Goal: Communication & Community: Answer question/provide support

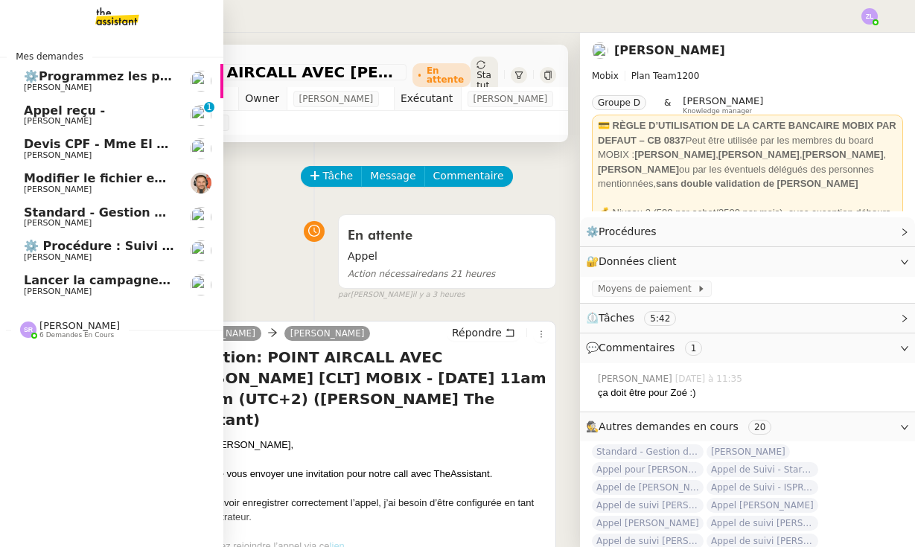
click at [71, 277] on span "Lancer la campagne de prospection" at bounding box center [144, 280] width 240 height 14
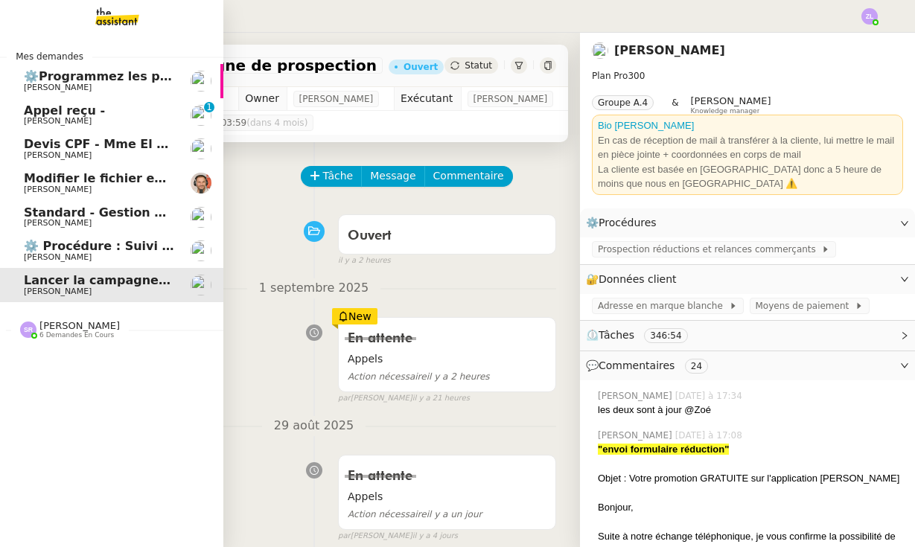
click at [77, 75] on span "⚙️Programmez les posts Linkedin" at bounding box center [136, 76] width 225 height 14
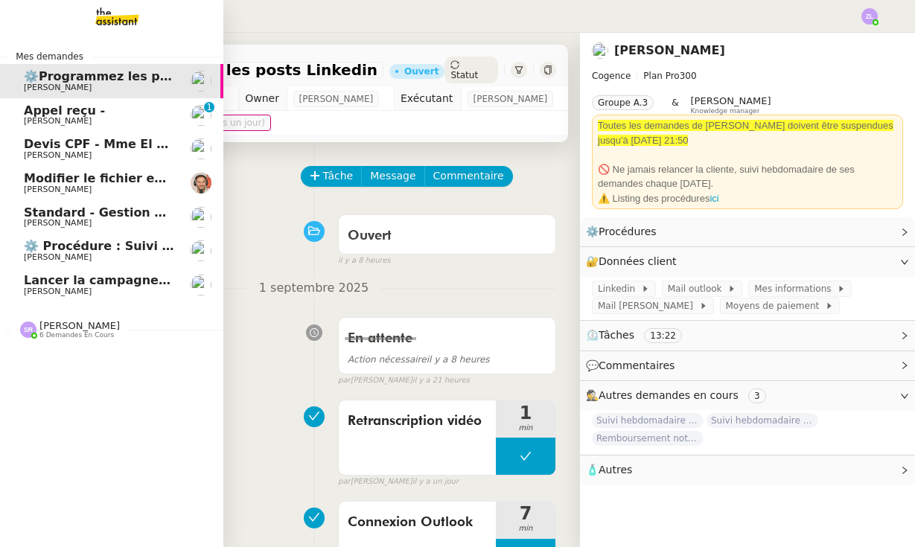
click at [26, 115] on span "Appel reçu -" at bounding box center [64, 110] width 81 height 14
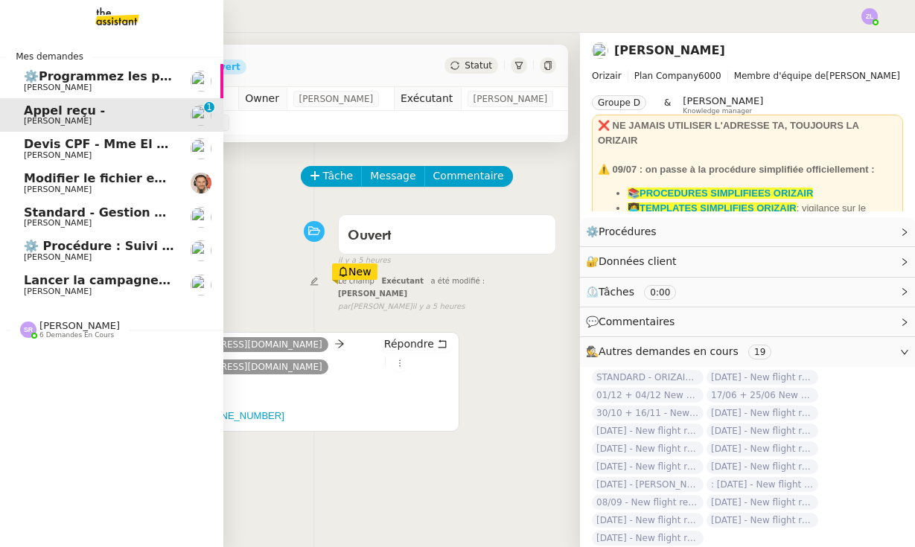
click at [92, 255] on span "[PERSON_NAME]" at bounding box center [99, 257] width 150 height 9
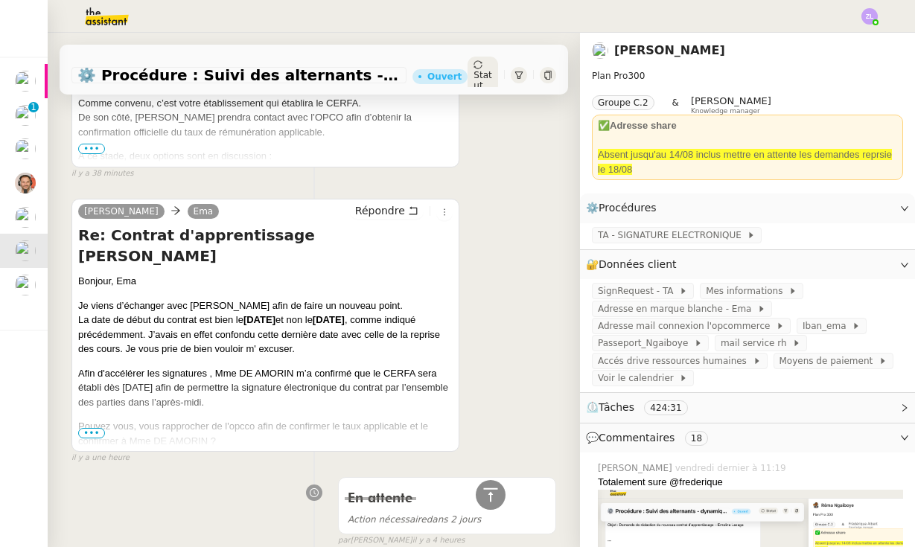
scroll to position [424, 0]
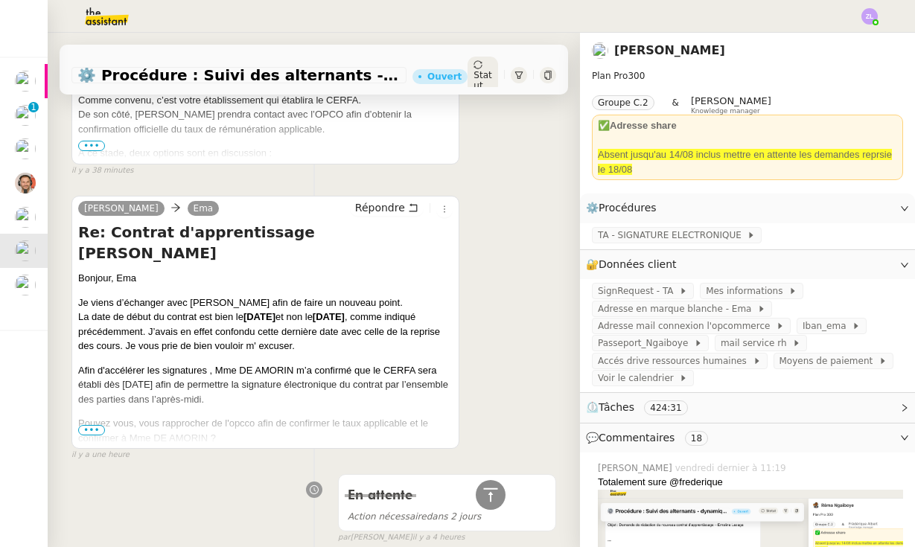
click at [95, 430] on span "•••" at bounding box center [91, 430] width 27 height 10
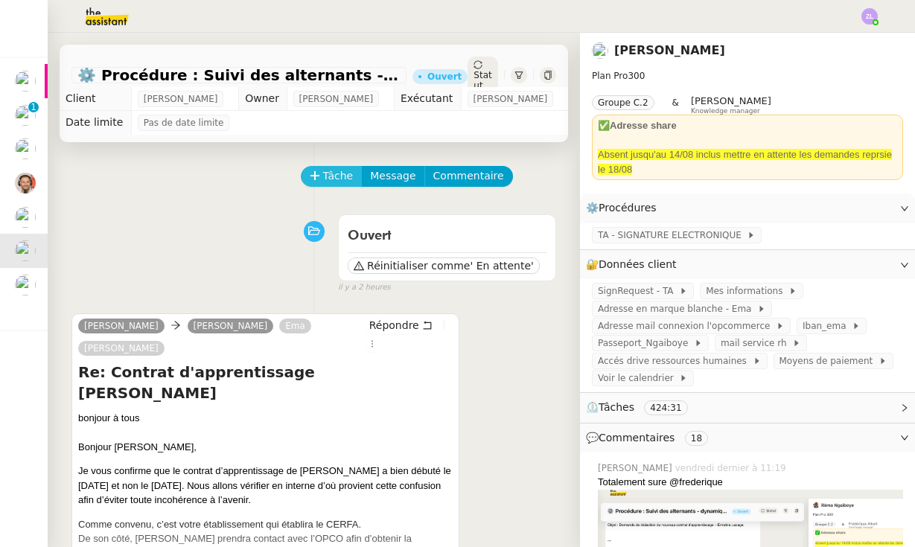
scroll to position [0, 0]
click at [331, 185] on span "Tâche" at bounding box center [338, 175] width 31 height 17
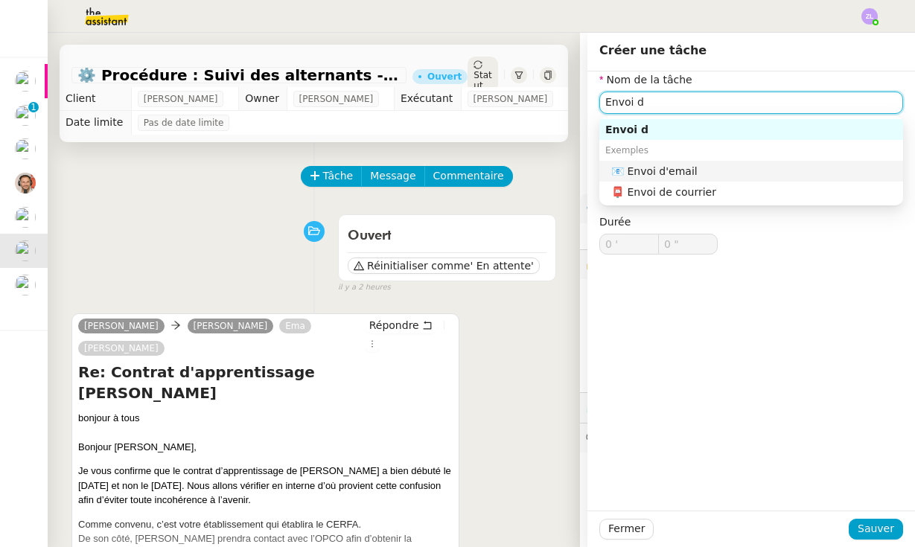
click at [721, 170] on div "📧 Envoi d'email" at bounding box center [754, 171] width 286 height 13
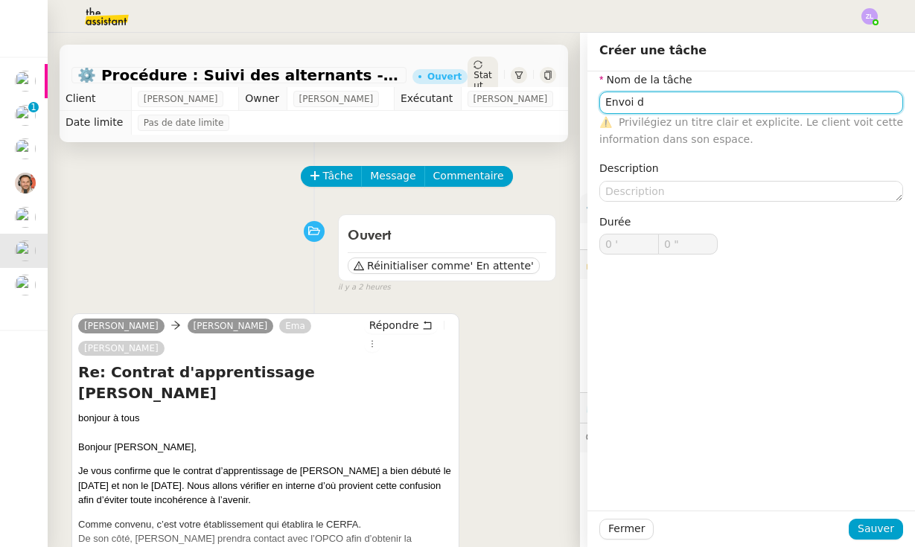
type input "Envoi d'email"
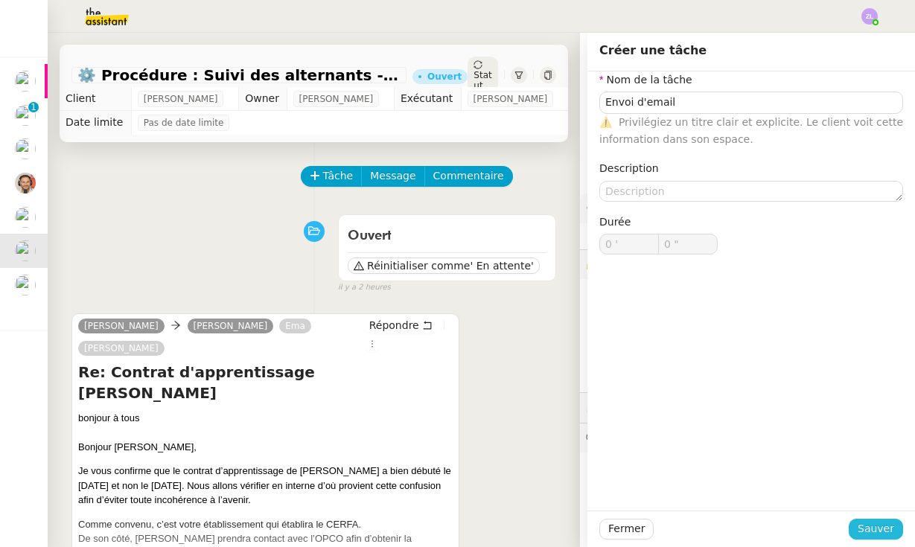
click at [873, 527] on span "Sauver" at bounding box center [876, 528] width 36 height 17
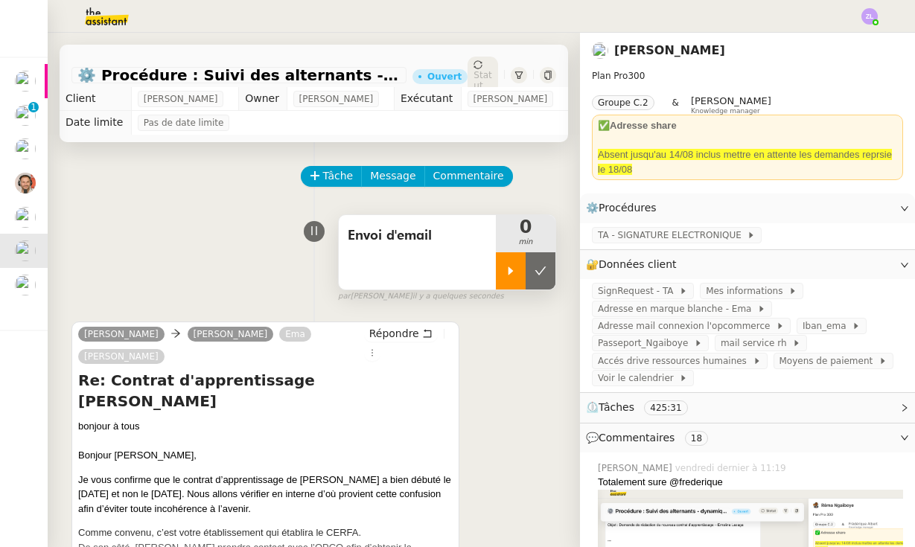
click at [509, 275] on icon at bounding box center [510, 270] width 5 height 8
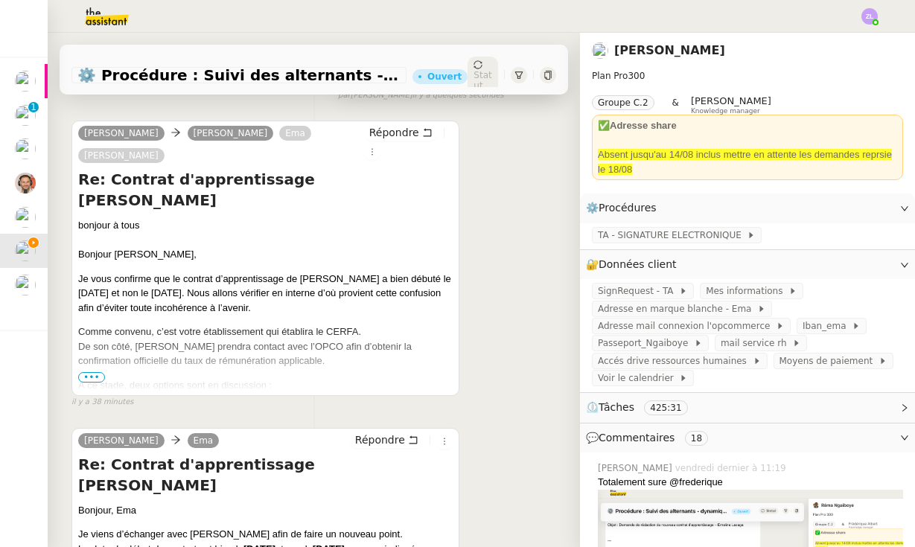
scroll to position [222, 0]
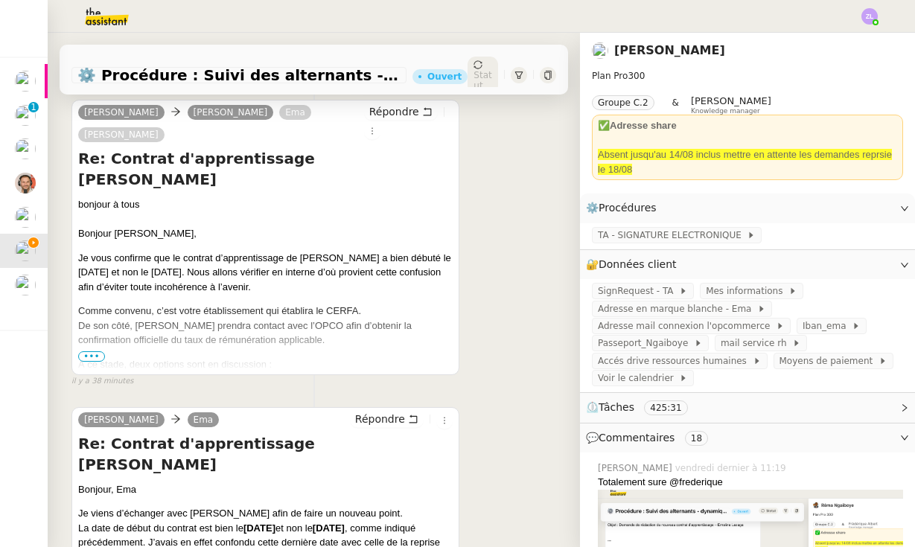
click at [95, 358] on span "•••" at bounding box center [91, 356] width 27 height 10
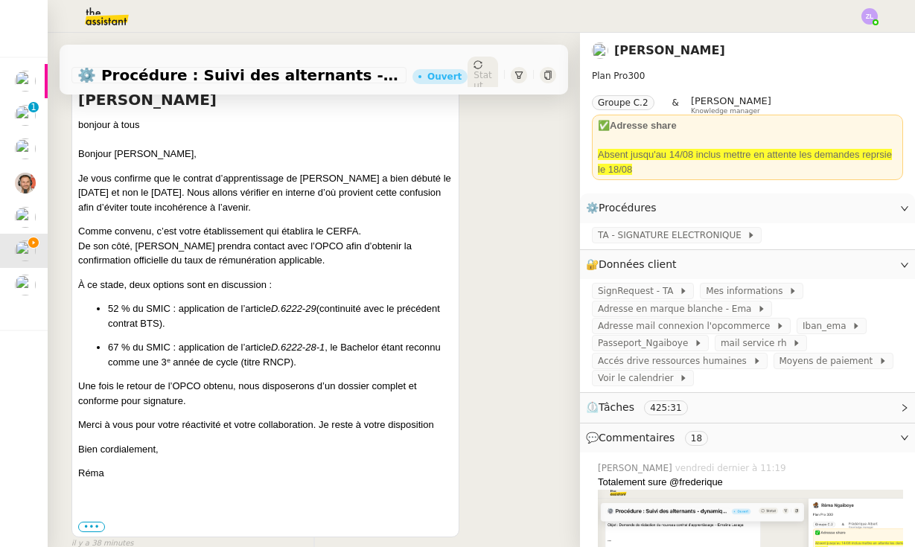
scroll to position [304, 0]
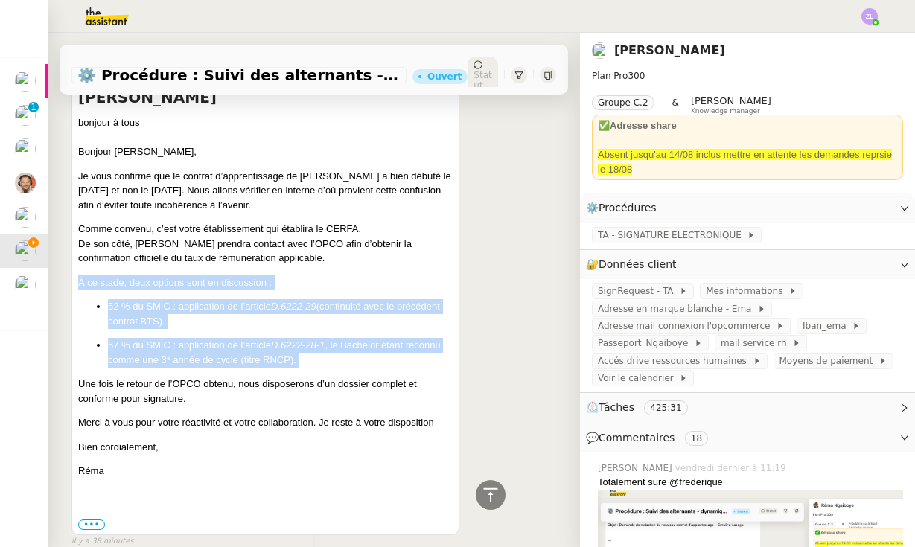
drag, startPoint x: 78, startPoint y: 258, endPoint x: 290, endPoint y: 345, distance: 229.3
click at [290, 345] on div "Bonjour [PERSON_NAME], Je vous confirme que le contrat d’apprentissage de [PERS…" at bounding box center [265, 311] width 374 height 334
copy div "À ce stade, deux options sont en discussion : 52 % du SMIC : application de l’a…"
click at [118, 415] on p "Merci à vous pour votre réactivité et votre collaboration. Je reste à votre dis…" at bounding box center [265, 422] width 374 height 15
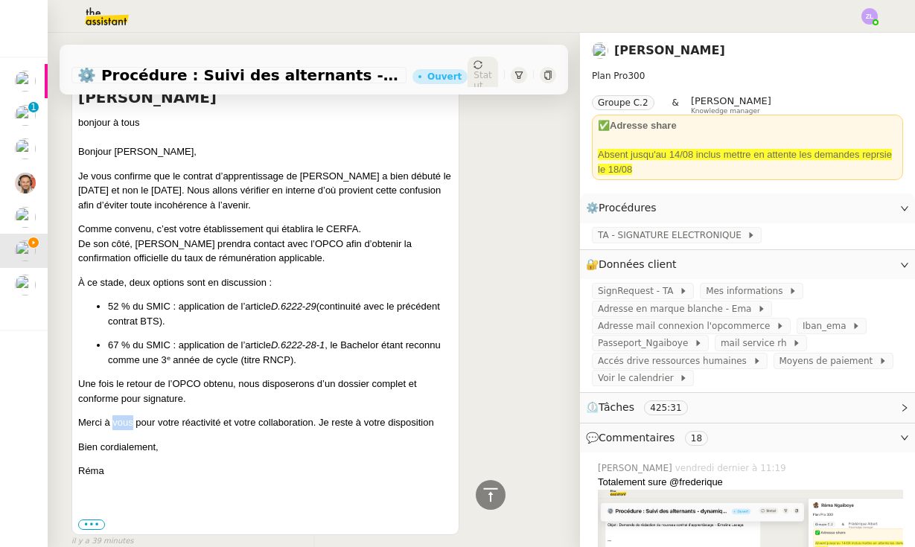
click at [118, 415] on p "Merci à vous pour votre réactivité et votre collaboration. Je reste à votre dis…" at bounding box center [265, 422] width 374 height 15
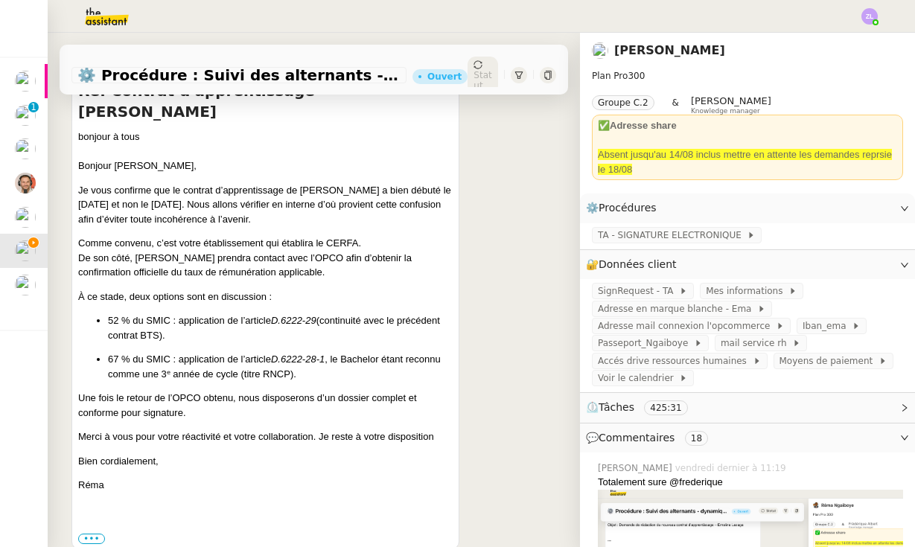
click at [213, 421] on div "Bonjour [PERSON_NAME], Je vous confirme que le contrat d’apprentissage de [PERS…" at bounding box center [265, 326] width 374 height 334
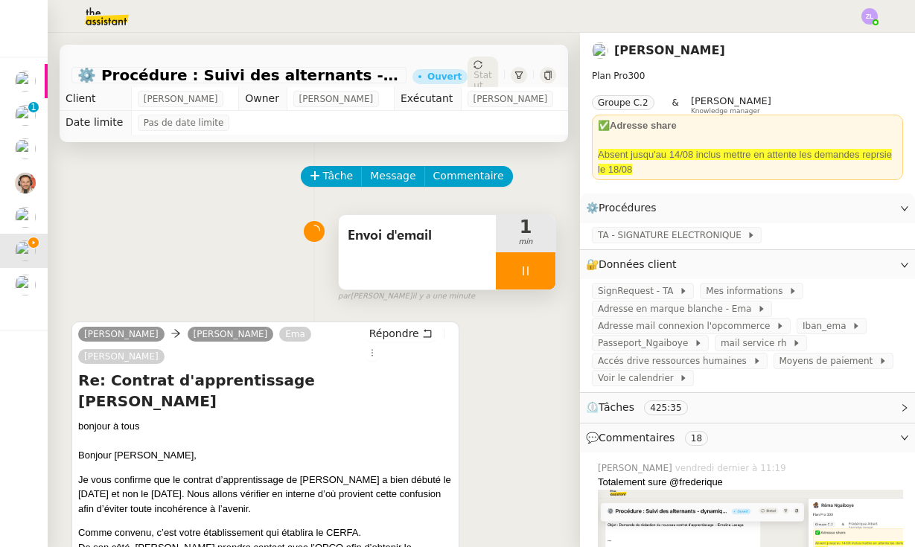
scroll to position [0, 0]
click at [386, 174] on span "Message" at bounding box center [392, 175] width 45 height 17
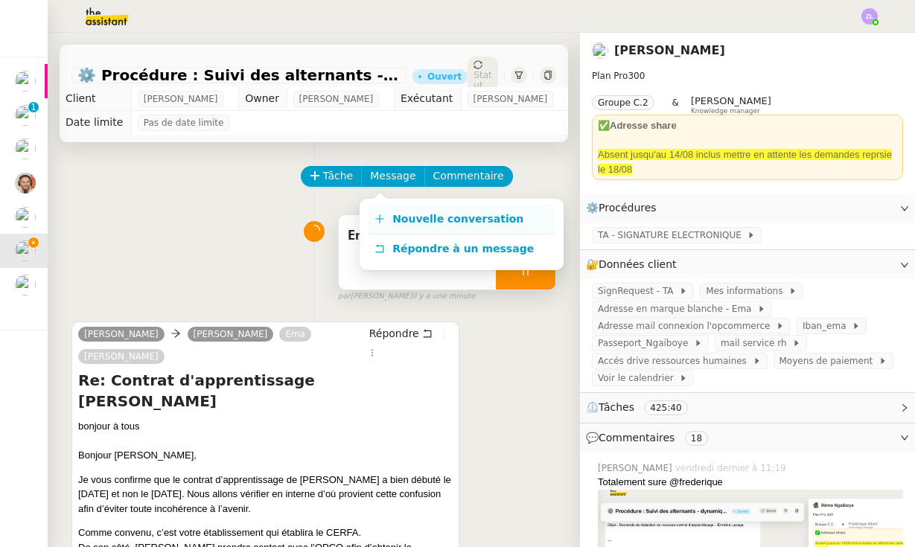
click at [407, 219] on span "Nouvelle conversation" at bounding box center [457, 219] width 131 height 12
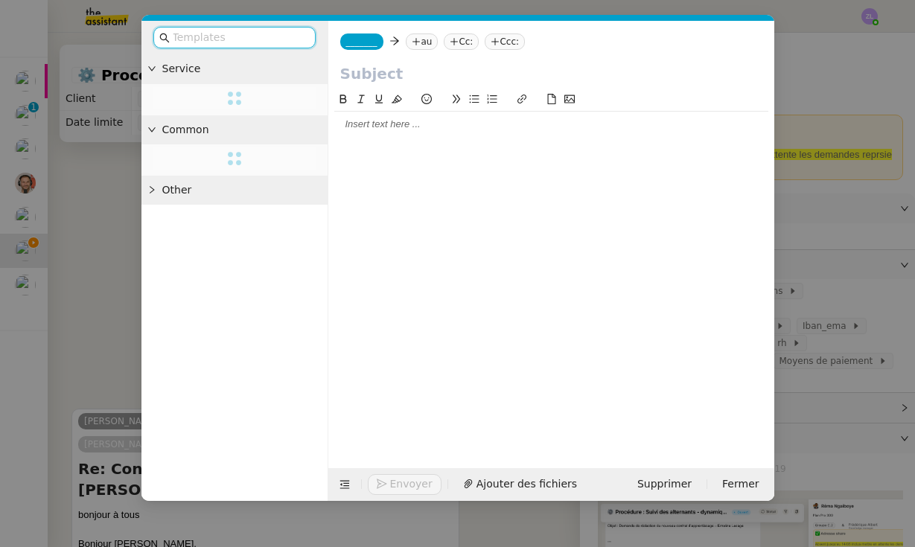
click at [363, 41] on span "_______" at bounding box center [361, 41] width 31 height 10
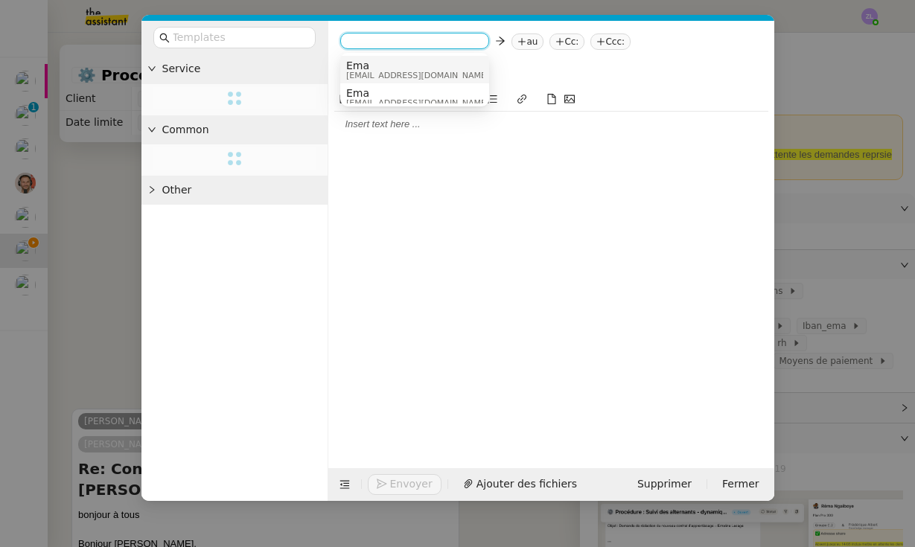
click at [389, 66] on span "Ema" at bounding box center [417, 66] width 143 height 12
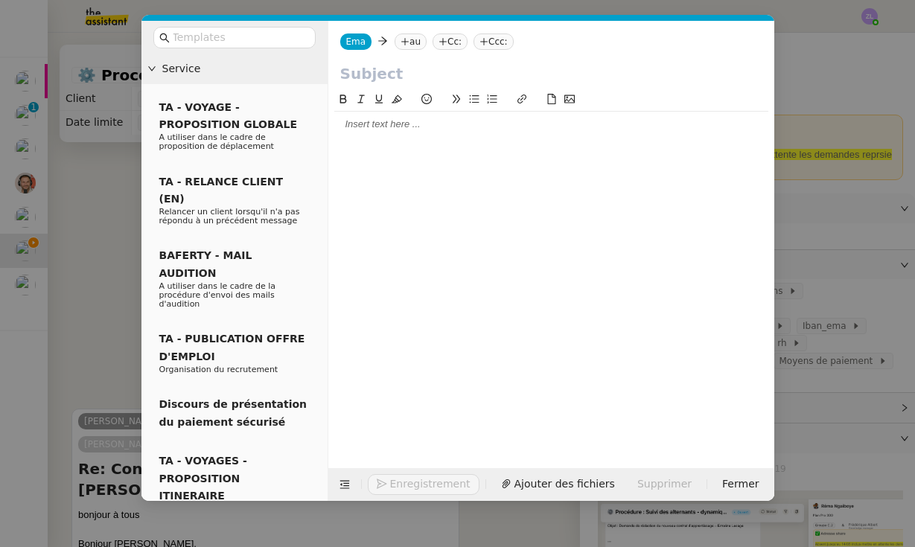
click at [409, 41] on nz-tag "au" at bounding box center [411, 41] width 32 height 16
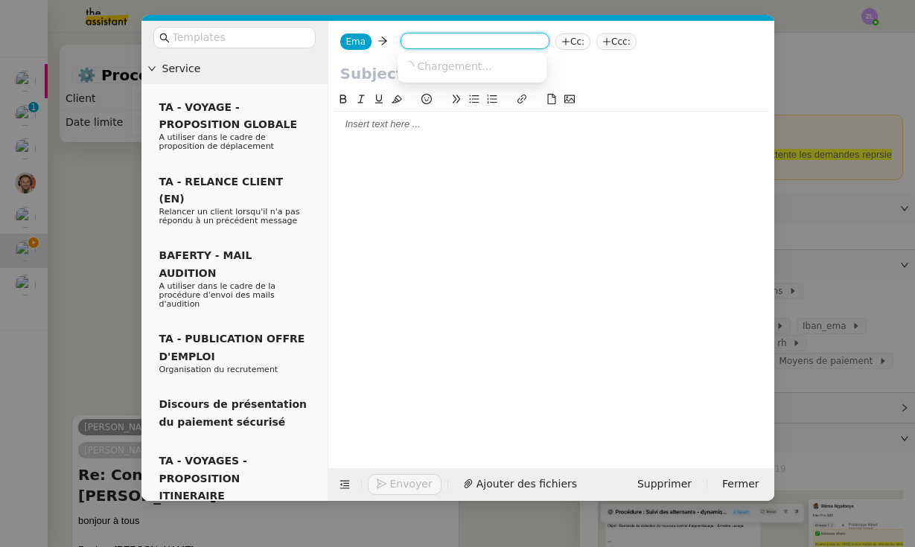
paste input "[EMAIL_ADDRESS][DOMAIN_NAME]"
type input "[EMAIL_ADDRESS][DOMAIN_NAME]"
click at [453, 66] on span "[EMAIL_ADDRESS][DOMAIN_NAME]" at bounding box center [494, 66] width 182 height 12
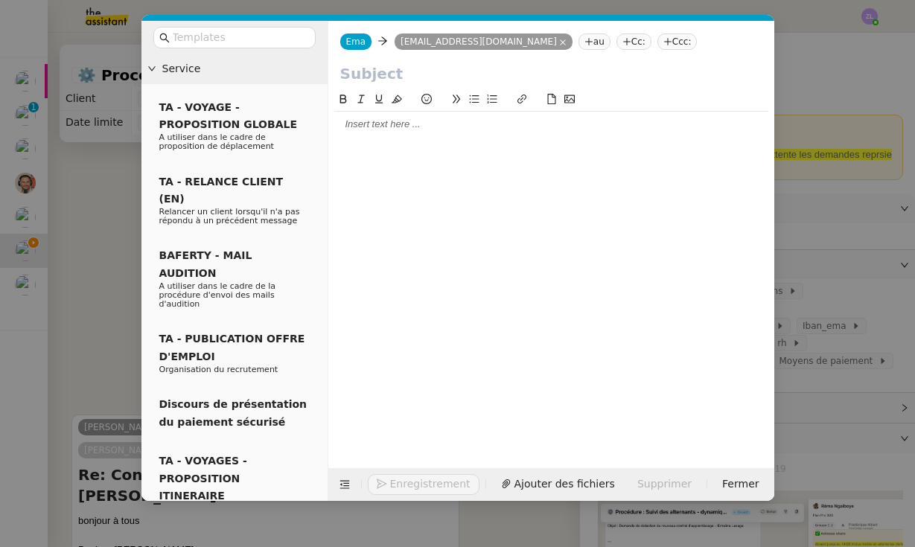
click at [616, 43] on nz-tag "Cc:" at bounding box center [633, 41] width 35 height 16
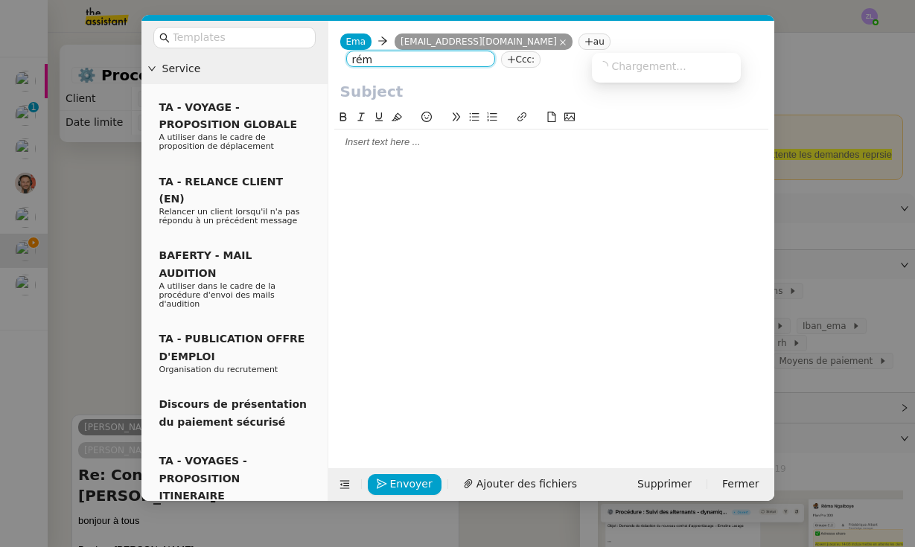
type input "réma"
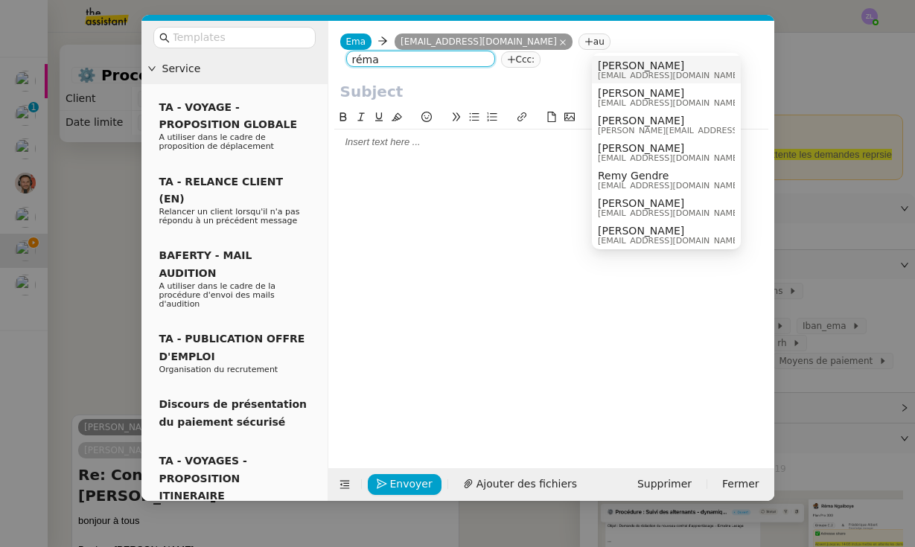
click at [670, 75] on span "[EMAIL_ADDRESS][DOMAIN_NAME]" at bounding box center [669, 75] width 143 height 8
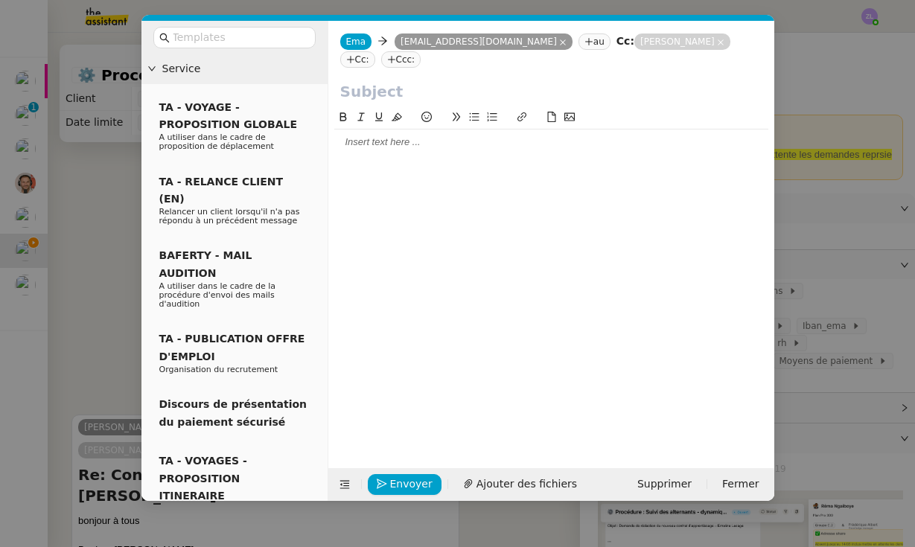
click at [668, 68] on div "Ema Ema [EMAIL_ADDRESS][DOMAIN_NAME] [EMAIL_ADDRESS][DOMAIN_NAME] au Cc: [PERSO…" at bounding box center [551, 51] width 446 height 60
click at [621, 66] on div "Ema Ema [EMAIL_ADDRESS][DOMAIN_NAME] [EMAIL_ADDRESS][DOMAIN_NAME] au Cc: [PERSO…" at bounding box center [551, 51] width 446 height 60
click at [394, 97] on input "text" at bounding box center [551, 91] width 422 height 22
paste input "Confirmation des taux applicables pour [PERSON_NAME]"
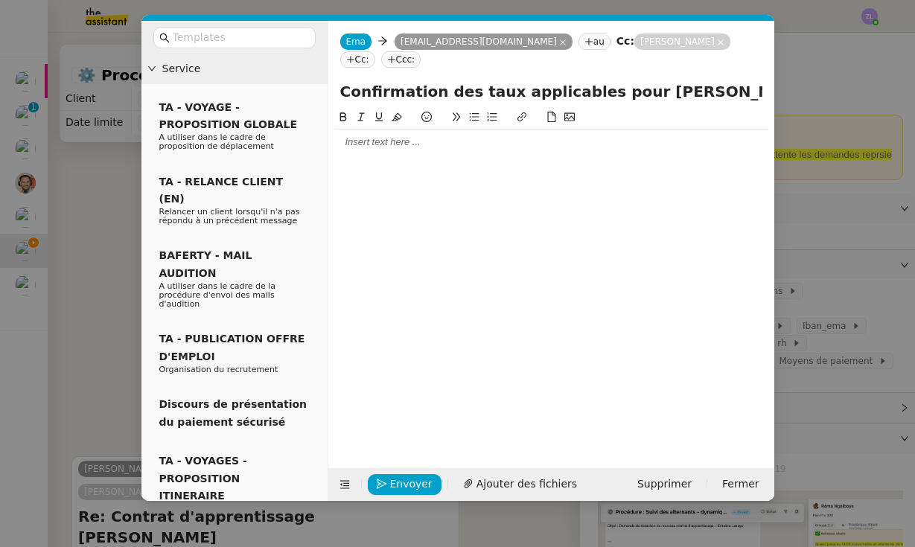
drag, startPoint x: 341, startPoint y: 91, endPoint x: 741, endPoint y: 91, distance: 399.7
click at [741, 91] on input "Confirmation des taux applicables pour [PERSON_NAME]" at bounding box center [551, 91] width 422 height 22
type input "Contact pour prise en charge OPCO - Contrat alternante"
click at [409, 147] on div at bounding box center [551, 141] width 434 height 13
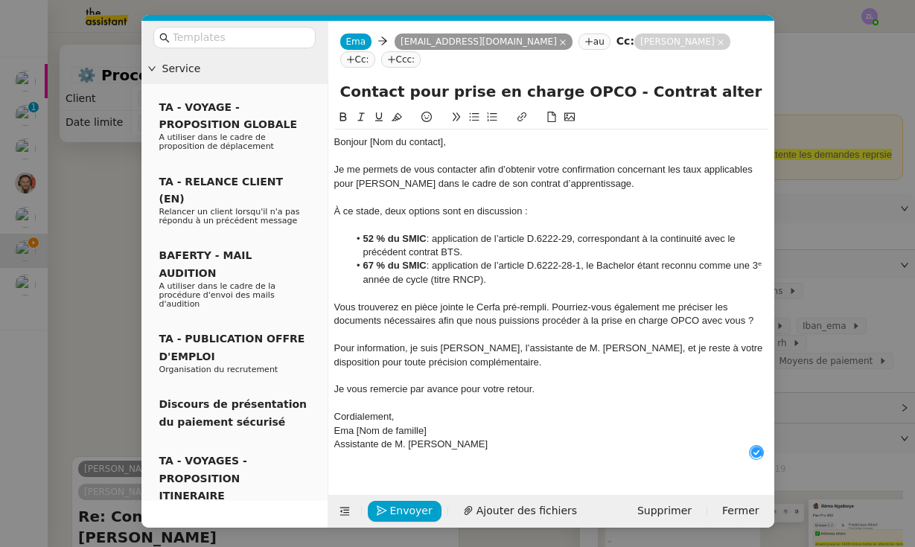
scroll to position [16, 0]
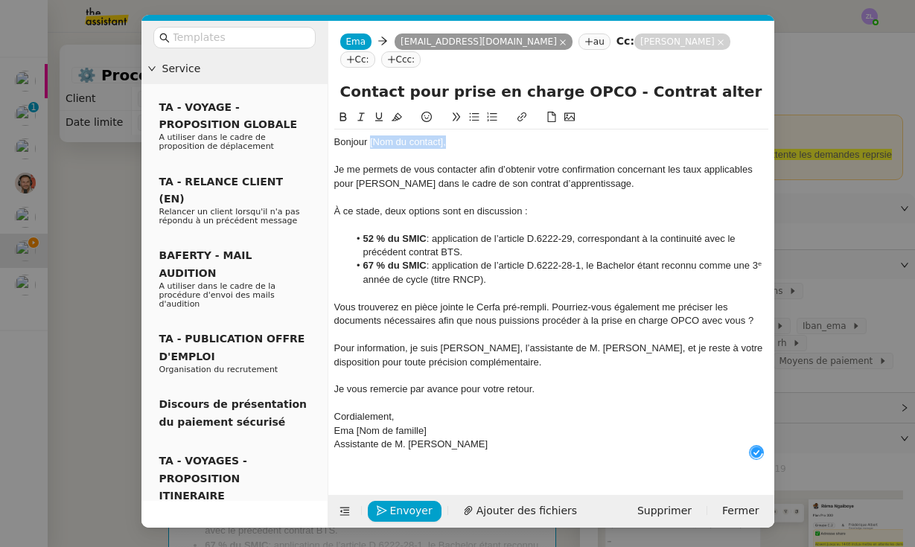
drag, startPoint x: 370, startPoint y: 144, endPoint x: 464, endPoint y: 144, distance: 94.5
click at [464, 144] on div "Bonjour [Nom du contact]," at bounding box center [551, 141] width 434 height 13
click at [554, 304] on div "Vous trouverez en pièce jointe le Cerfa pré-rempli. Pourriez-vous également me …" at bounding box center [551, 315] width 434 height 28
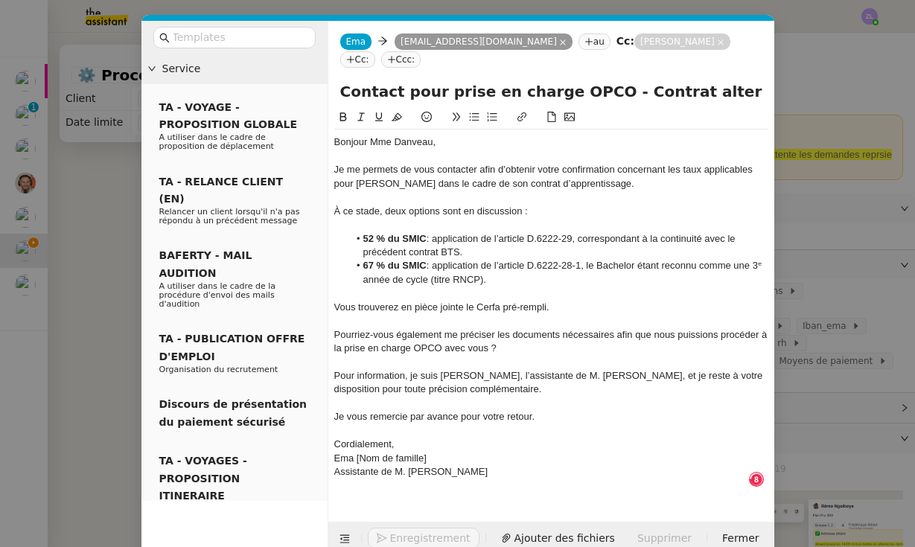
click at [472, 121] on icon at bounding box center [474, 117] width 10 height 10
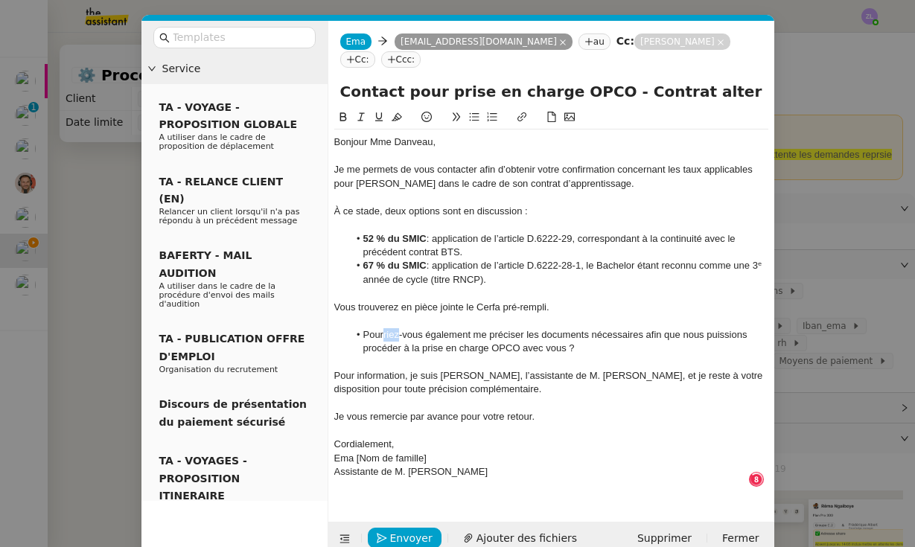
drag, startPoint x: 397, startPoint y: 331, endPoint x: 383, endPoint y: 332, distance: 13.5
click at [383, 332] on li "Pourriez-vous également me préciser les documents nécessaires afin que nous pui…" at bounding box center [558, 342] width 420 height 28
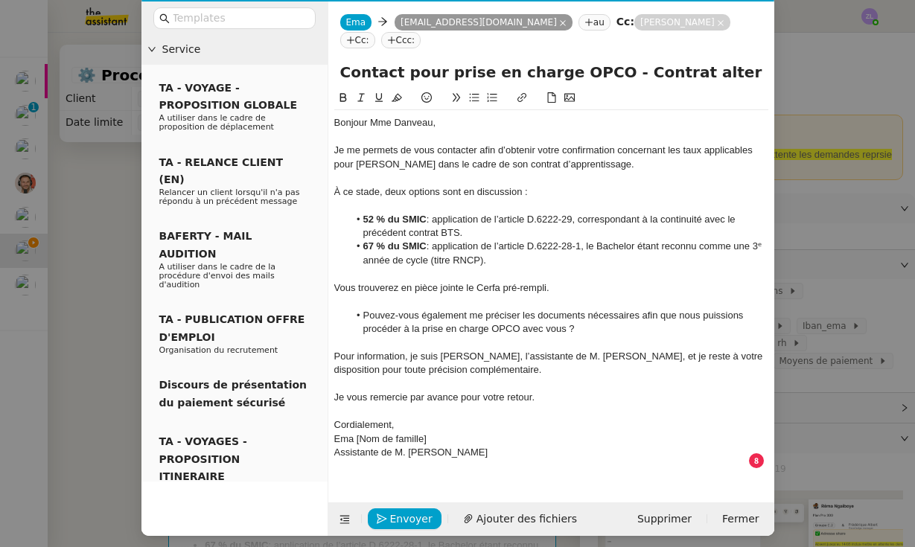
scroll to position [19, 0]
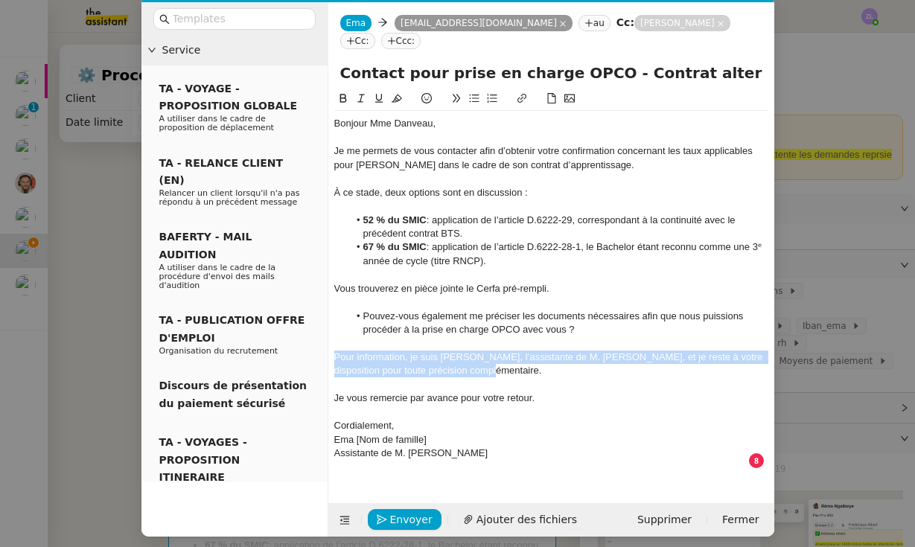
drag, startPoint x: 476, startPoint y: 366, endPoint x: 326, endPoint y: 348, distance: 151.5
click at [326, 348] on nz-layout "Service TA - VOYAGE - PROPOSITION GLOBALE A utiliser dans le cadre de propositi…" at bounding box center [457, 269] width 633 height 534
copy div "Pour information, je suis [PERSON_NAME], l’assistante de M. [PERSON_NAME], et j…"
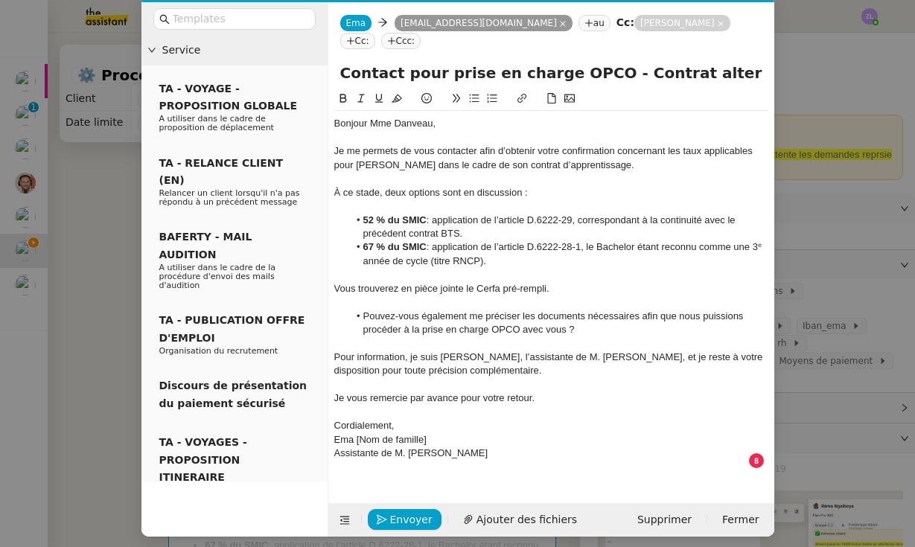
click at [467, 130] on div "Bonjour Mme Danveau," at bounding box center [551, 123] width 434 height 13
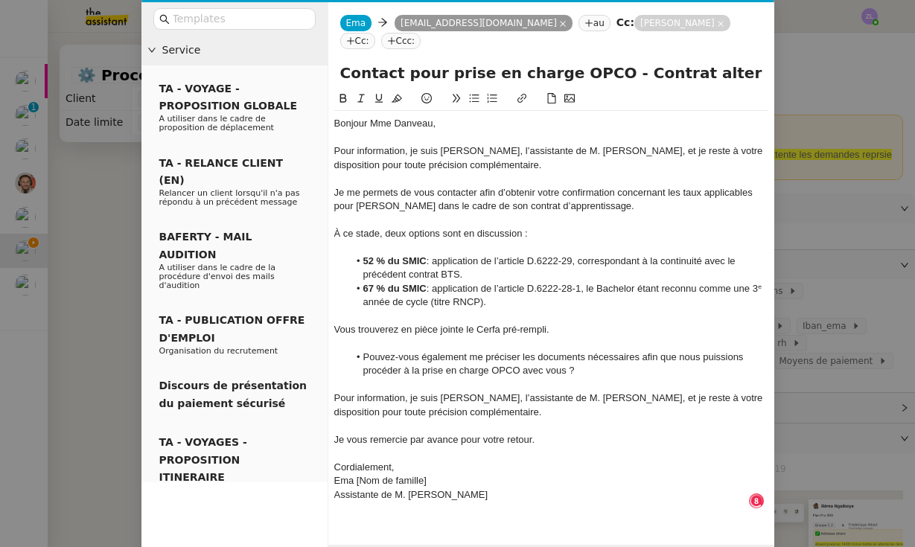
scroll to position [7, 1]
drag, startPoint x: 413, startPoint y: 150, endPoint x: 325, endPoint y: 149, distance: 88.6
click at [325, 150] on nz-layout "Service TA - VOYAGE - PROPOSITION GLOBALE A utiliser dans le cadre de propositi…" at bounding box center [457, 289] width 633 height 575
drag, startPoint x: 538, startPoint y: 153, endPoint x: 549, endPoint y: 162, distance: 14.3
click at [549, 162] on div "Je suis Ema, l’assistante de M. [PERSON_NAME], et je reste à votre disposition …" at bounding box center [551, 158] width 434 height 28
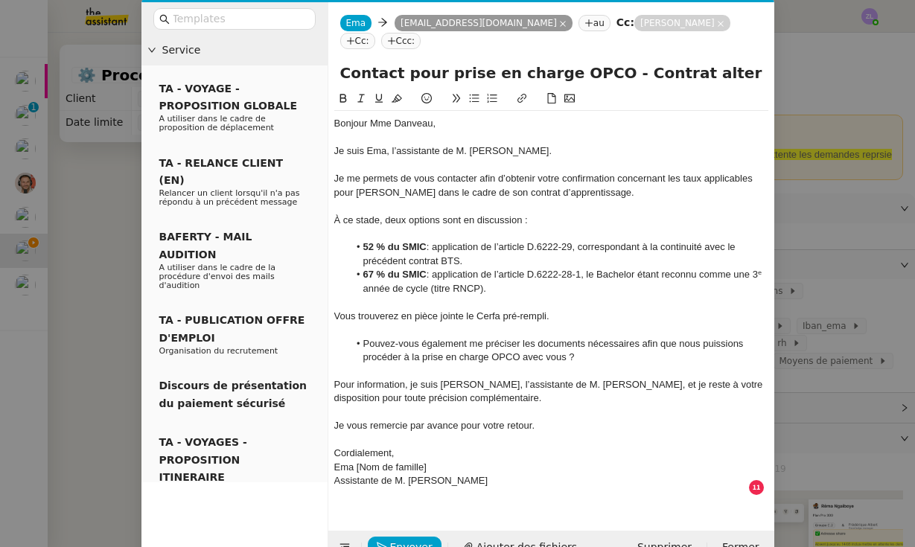
click at [335, 378] on div "Pour information, je suis [PERSON_NAME], l’assistante de M. [PERSON_NAME], et j…" at bounding box center [551, 392] width 434 height 28
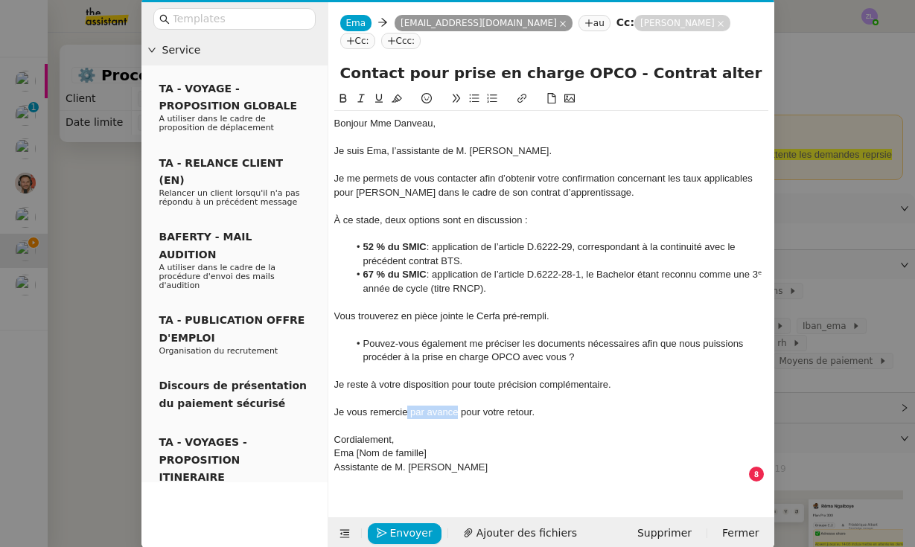
drag, startPoint x: 458, startPoint y: 407, endPoint x: 406, endPoint y: 407, distance: 51.4
click at [406, 407] on div "Je vous remercie par avance pour votre retour." at bounding box center [551, 412] width 434 height 13
drag, startPoint x: 432, startPoint y: 448, endPoint x: 374, endPoint y: 439, distance: 58.7
click at [360, 447] on div "Ema [Nom de famille]" at bounding box center [551, 453] width 434 height 13
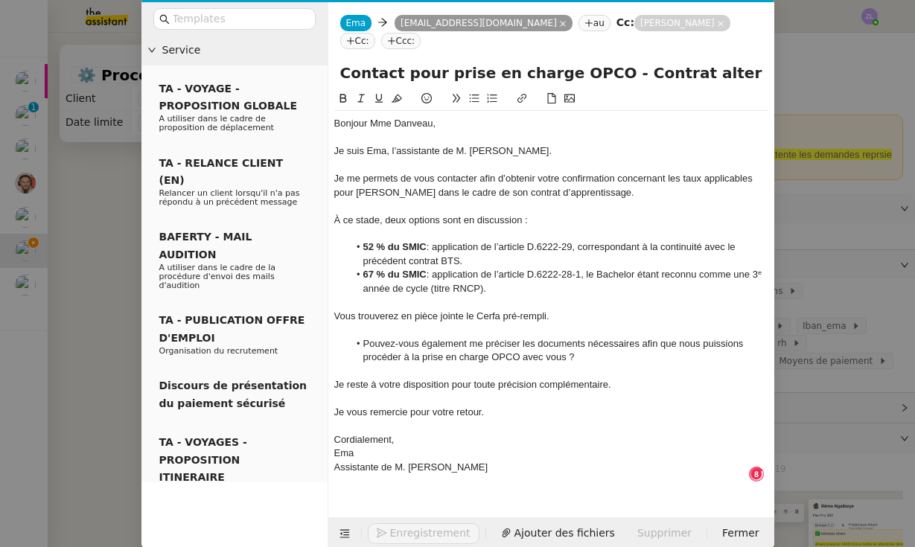
click at [331, 459] on nz-spin "Bonjour Mme [PERSON_NAME], Je suis [PERSON_NAME], l’assistante de M. [PERSON_NA…" at bounding box center [551, 295] width 446 height 410
click at [336, 461] on div "Assistante de M. [PERSON_NAME]" at bounding box center [551, 467] width 434 height 13
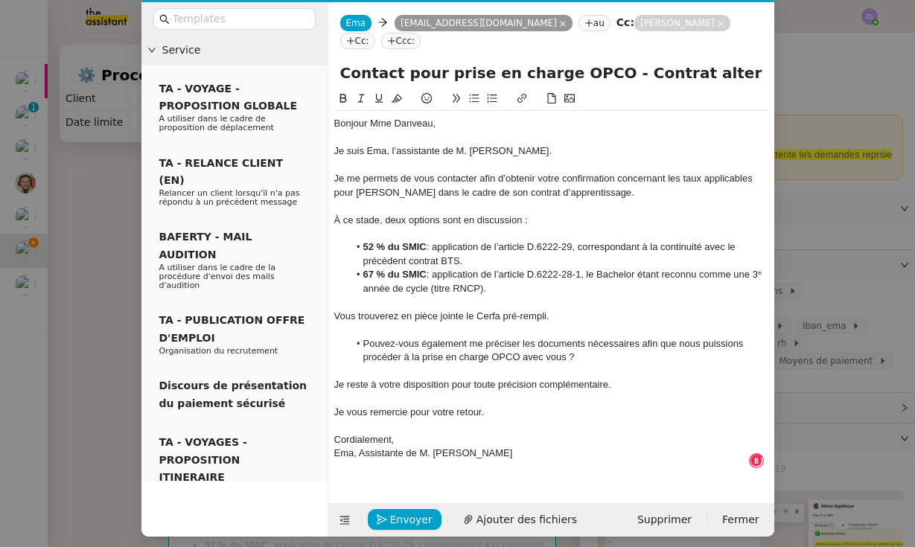
click at [335, 447] on div "Ema, Assistante de M. [PERSON_NAME]" at bounding box center [551, 453] width 434 height 13
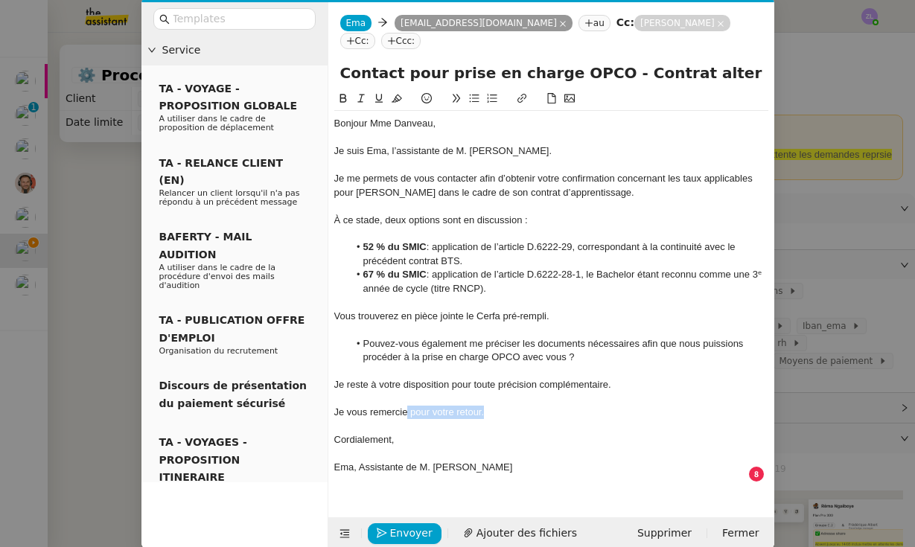
drag, startPoint x: 494, startPoint y: 406, endPoint x: 408, endPoint y: 406, distance: 86.4
click at [408, 406] on div "Je vous remercie pour votre retour." at bounding box center [551, 412] width 434 height 13
click at [599, 356] on li "Pouvez-vous également me préciser les documents nécessaires afin que nous puiss…" at bounding box center [558, 351] width 420 height 28
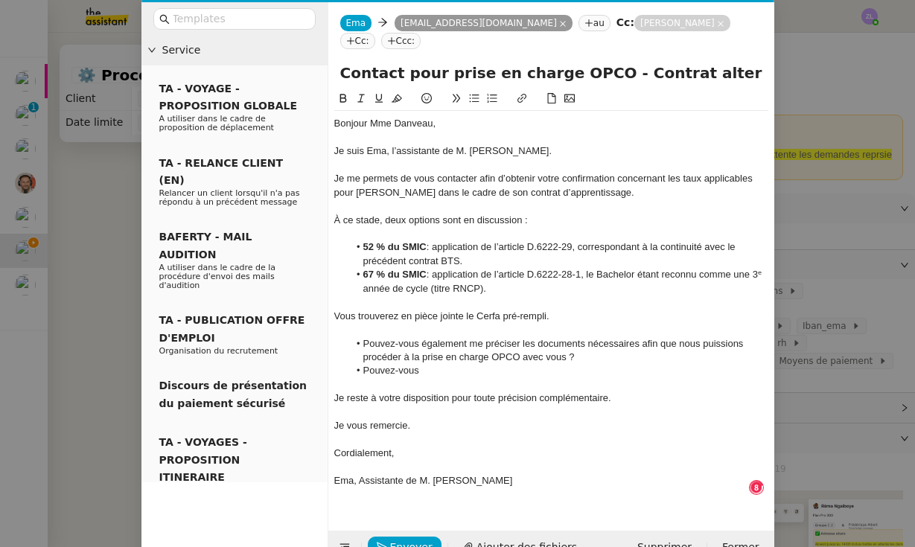
click at [353, 368] on li "Pouvez-vous" at bounding box center [558, 370] width 420 height 13
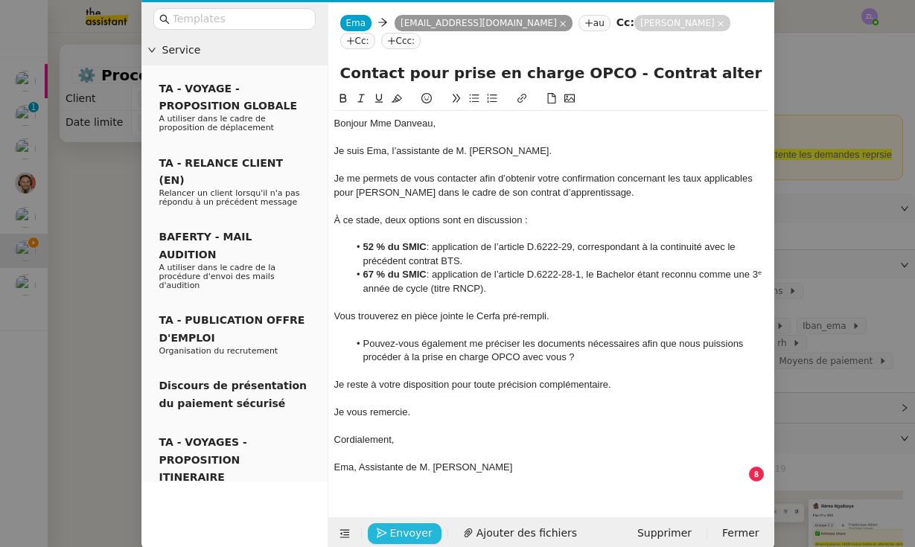
click at [419, 525] on span "Envoyer" at bounding box center [411, 533] width 42 height 17
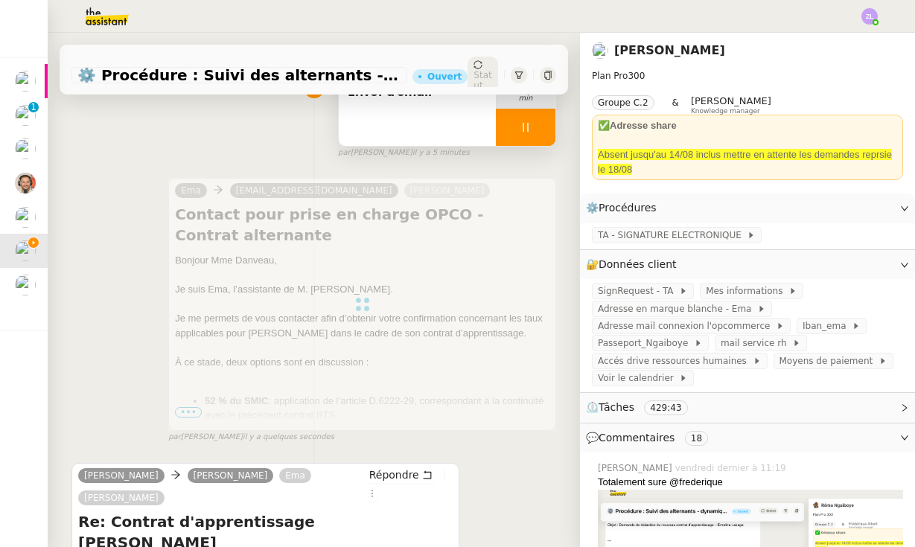
scroll to position [126, 0]
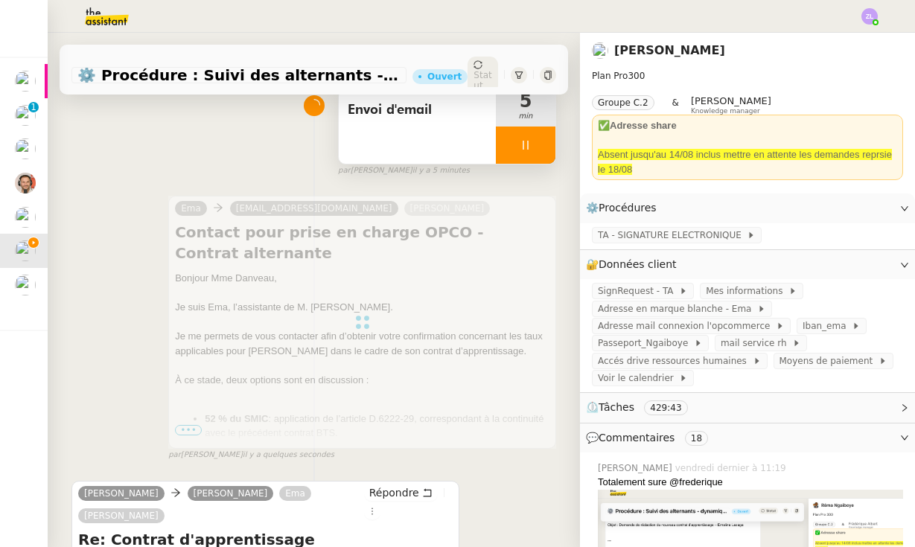
click at [507, 432] on div at bounding box center [362, 322] width 388 height 253
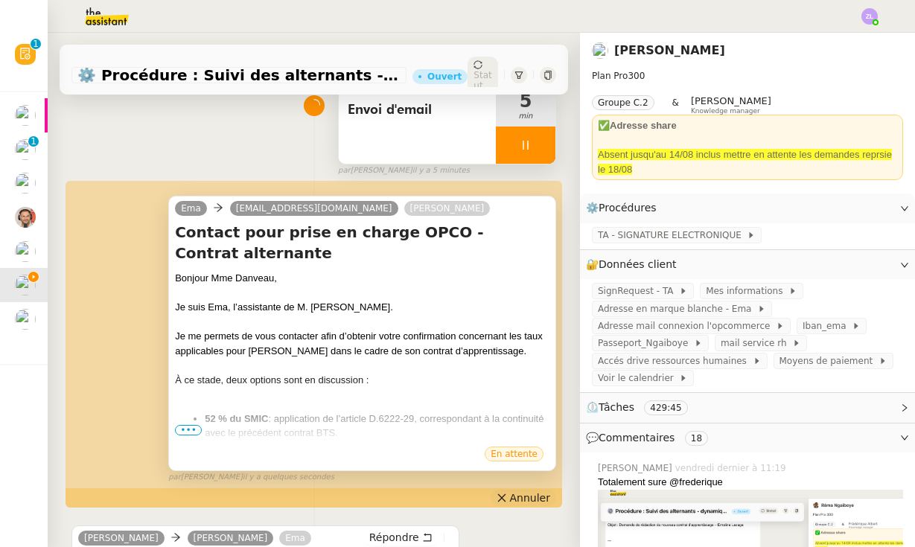
click at [527, 495] on span "Annuler" at bounding box center [530, 498] width 40 height 15
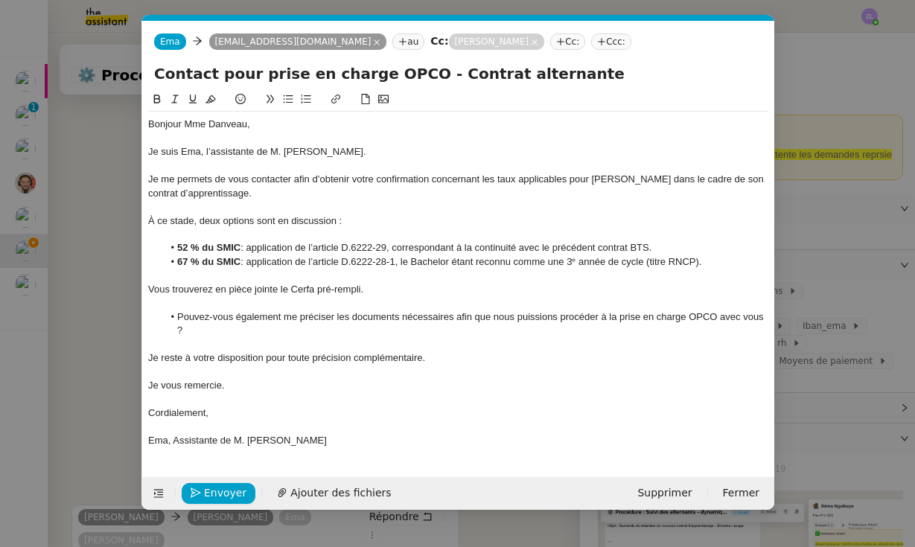
scroll to position [0, 32]
click at [368, 489] on span "Ajouter des fichiers" at bounding box center [340, 493] width 100 height 17
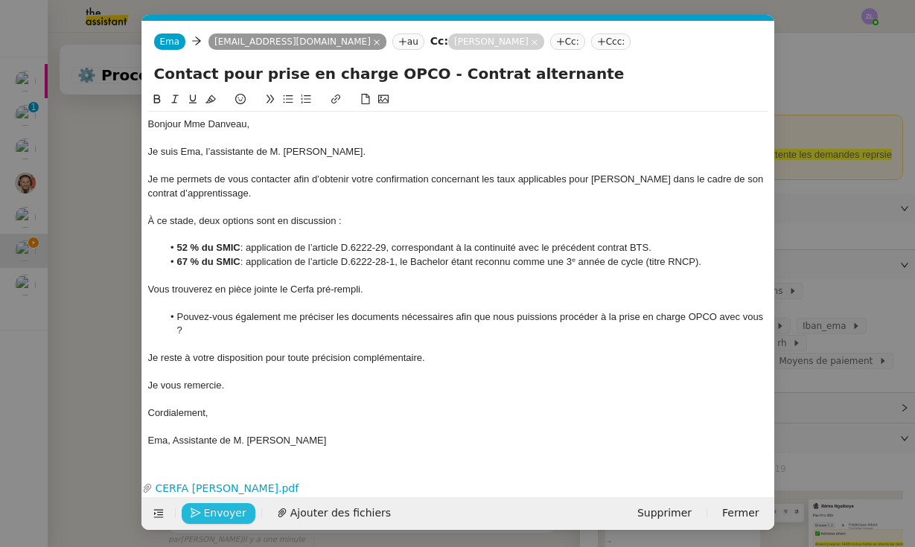
click at [221, 508] on span "Envoyer" at bounding box center [225, 513] width 42 height 17
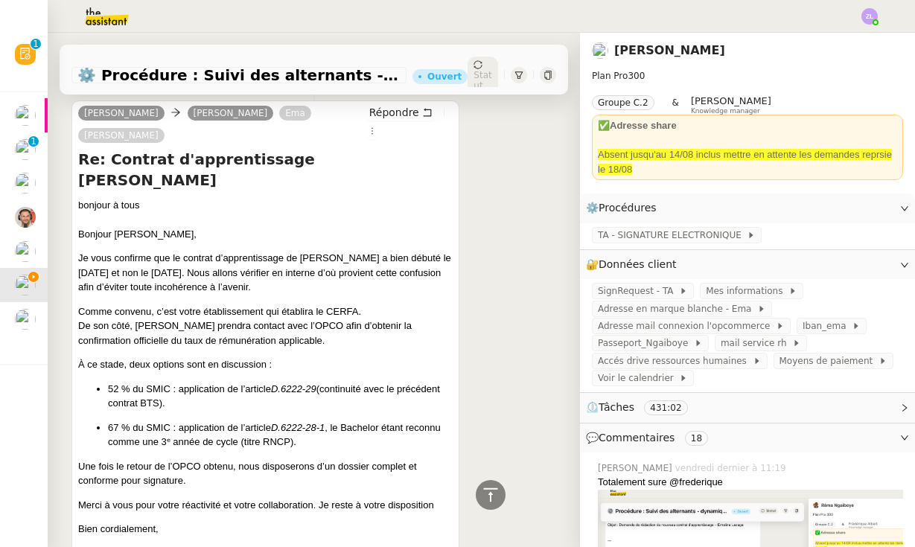
scroll to position [1014, 0]
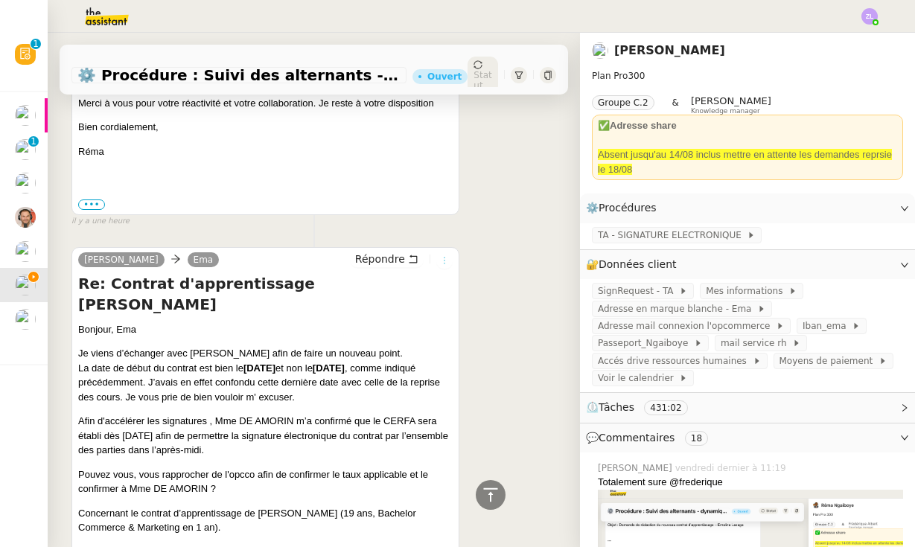
click at [444, 256] on icon at bounding box center [444, 260] width 9 height 9
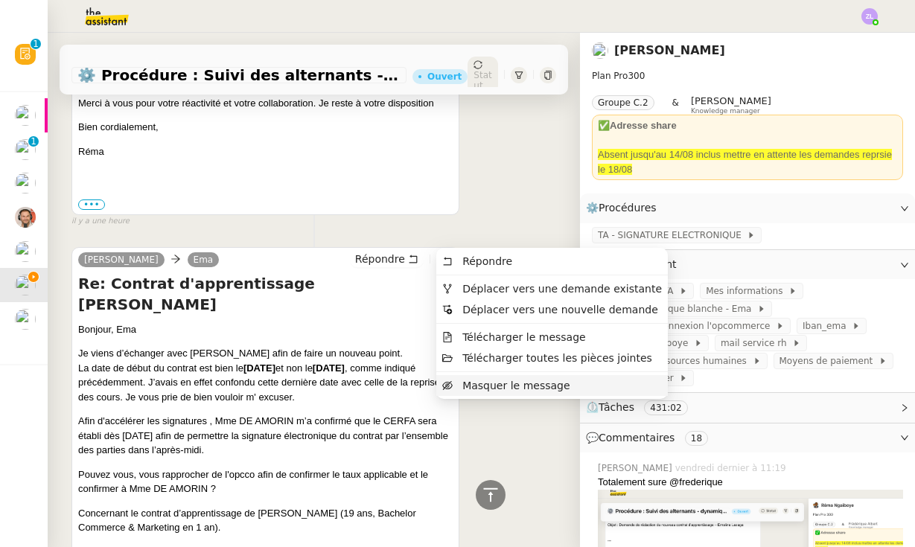
click at [479, 380] on span "Masquer le message" at bounding box center [515, 386] width 107 height 12
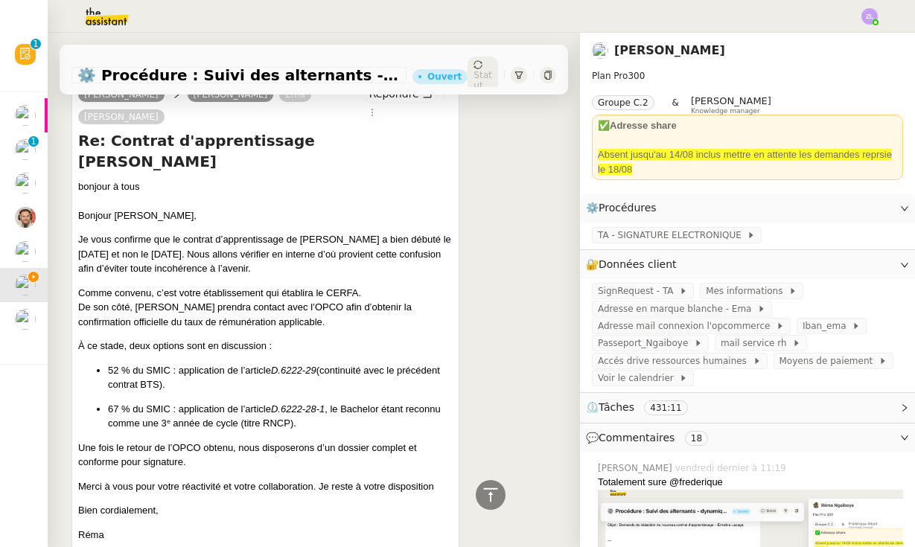
scroll to position [494, 0]
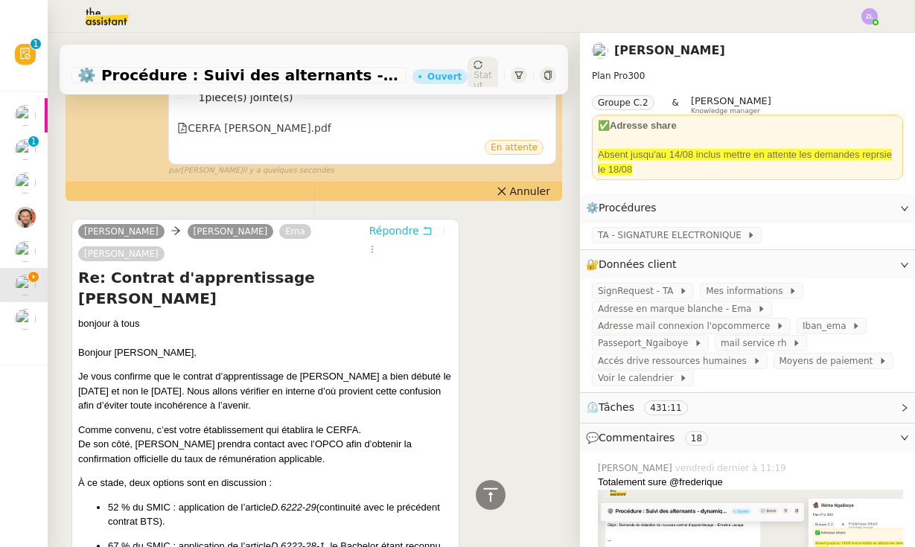
click at [383, 226] on span "Répondre" at bounding box center [394, 230] width 50 height 15
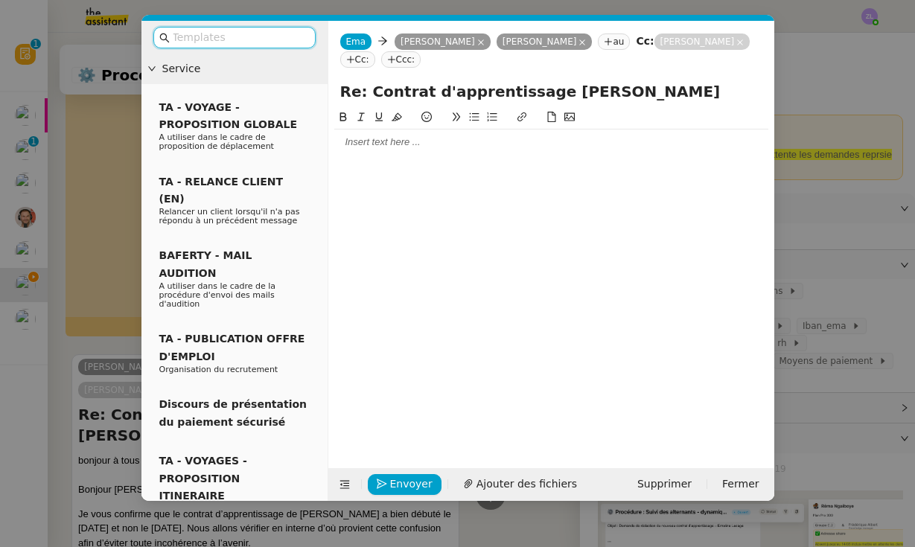
click at [743, 42] on nz-tag "[PERSON_NAME]" at bounding box center [702, 41] width 96 height 16
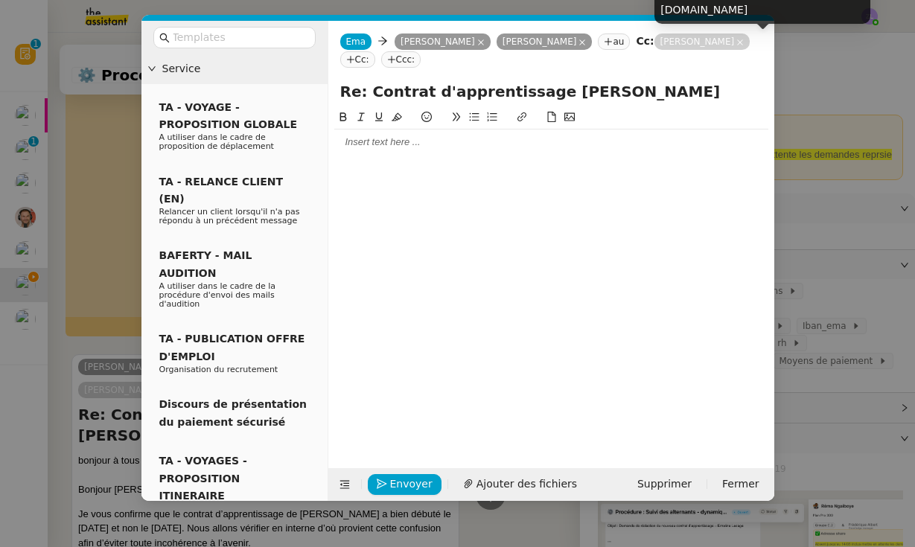
click at [738, 42] on icon at bounding box center [740, 42] width 6 height 6
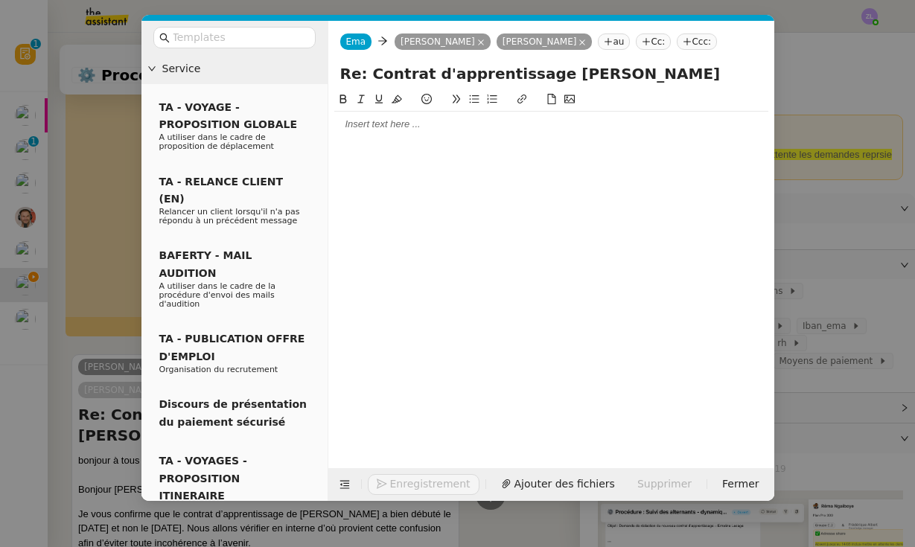
click at [586, 45] on icon at bounding box center [581, 42] width 7 height 7
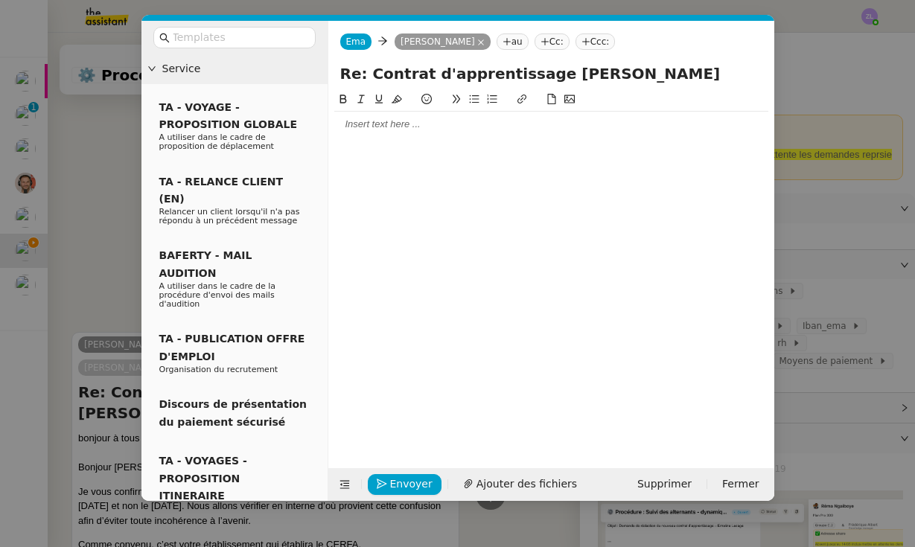
click at [368, 124] on div at bounding box center [551, 124] width 434 height 13
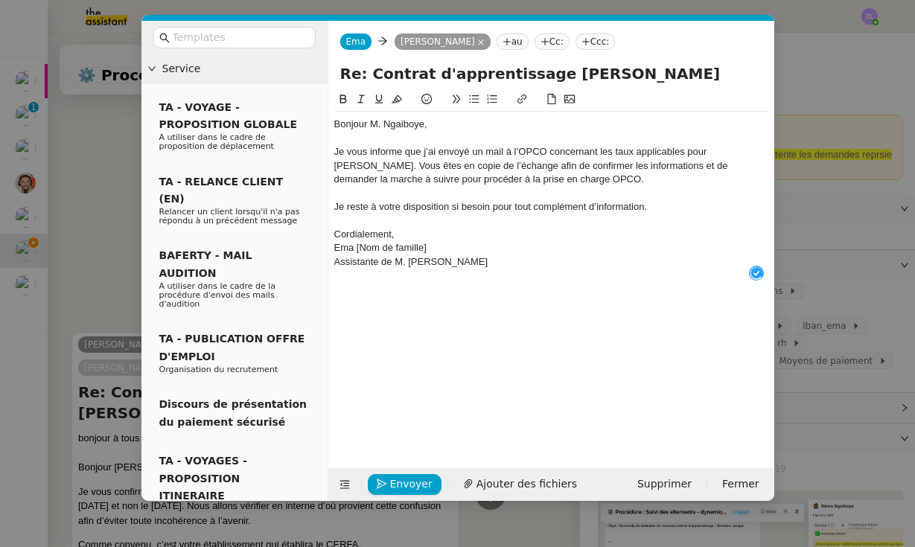
scroll to position [16, 0]
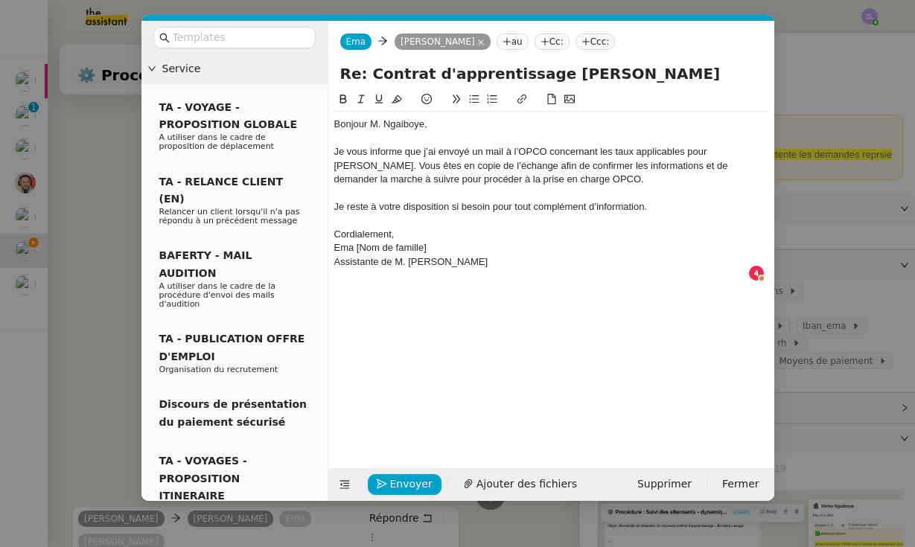
click at [336, 261] on div "Assistante de M. [PERSON_NAME]" at bounding box center [551, 261] width 434 height 13
click at [373, 238] on div "Bonjour M. [PERSON_NAME], Je vous informe que j’ai envoyé un mail à l’OPCO conc…" at bounding box center [551, 200] width 434 height 176
click at [369, 238] on div "Cordialement," at bounding box center [551, 234] width 434 height 13
drag, startPoint x: 333, startPoint y: 256, endPoint x: 352, endPoint y: 242, distance: 23.4
click at [352, 242] on div "Bonjour M. [PERSON_NAME], Je vous informe que j’ai envoyé un mail à l’OPCO conc…" at bounding box center [551, 200] width 434 height 176
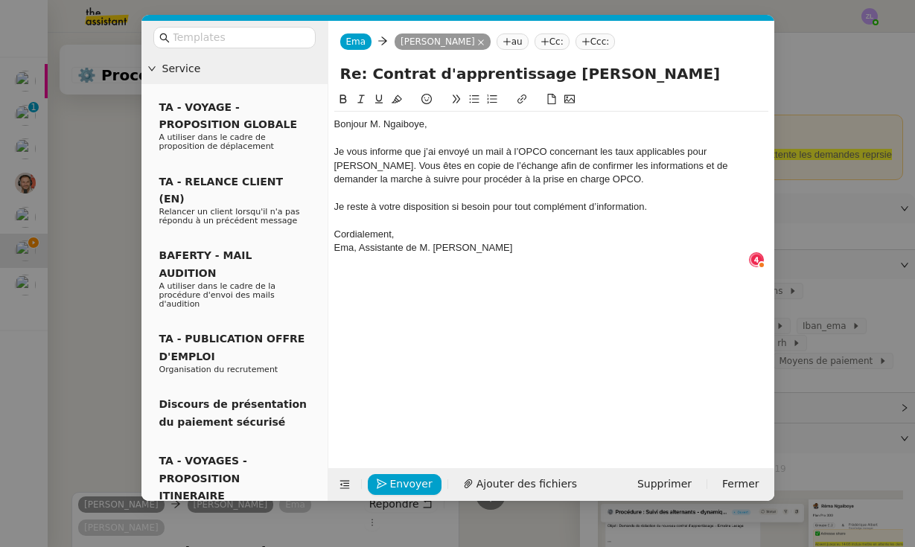
click at [415, 229] on div "Cordialement," at bounding box center [551, 234] width 434 height 13
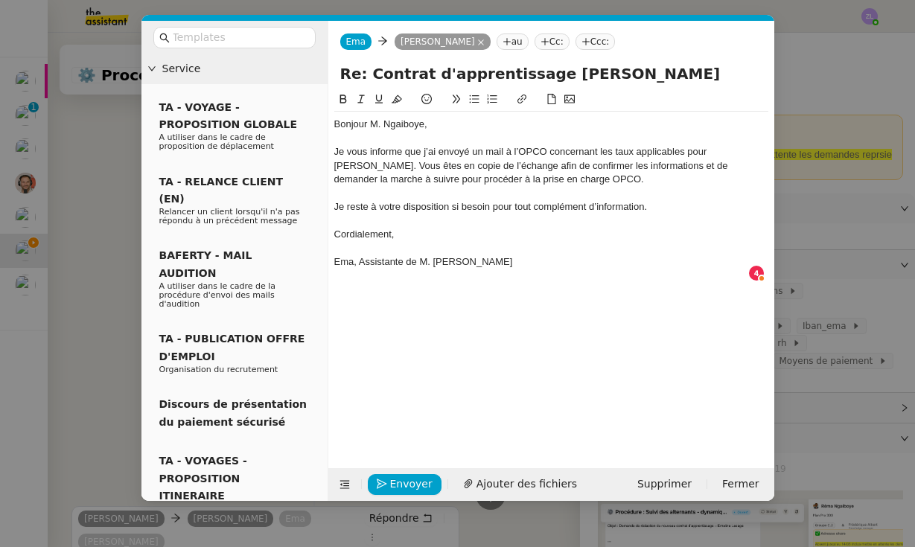
click at [377, 164] on div "Je vous informe que j’ai envoyé un mail à l’OPCO concernant les taux applicable…" at bounding box center [551, 165] width 434 height 41
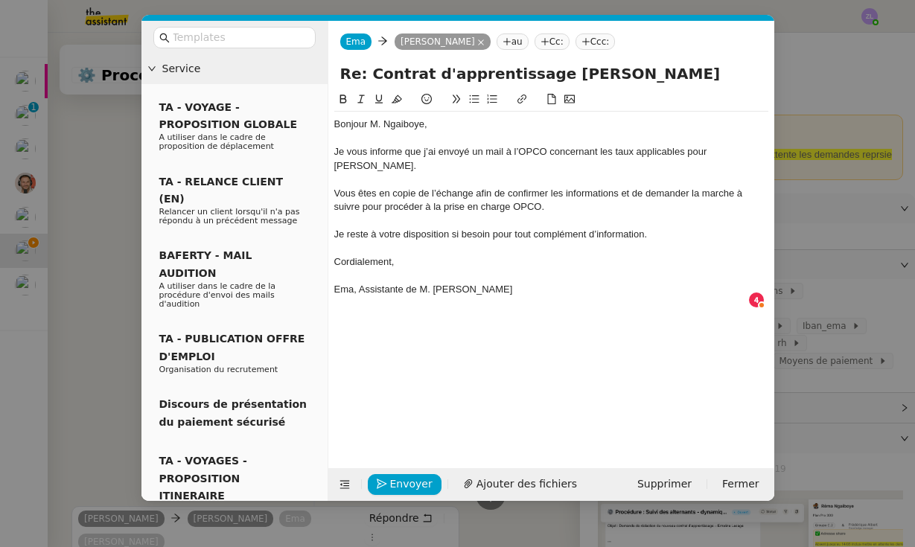
click at [569, 207] on div "Vous êtes en copie de l’échange afin de confirmer les informations et de demand…" at bounding box center [551, 201] width 434 height 28
click at [403, 485] on span "Envoyer" at bounding box center [411, 484] width 42 height 17
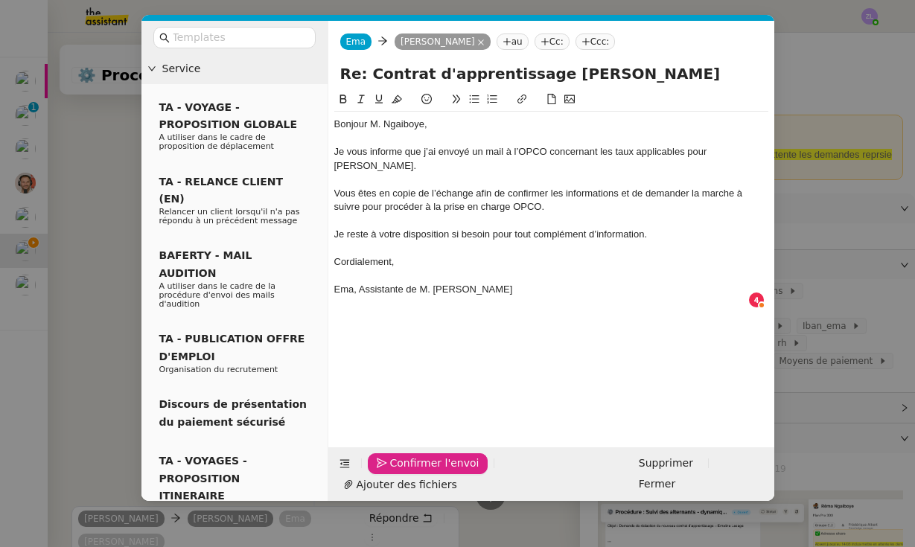
click at [403, 472] on span "Confirmer l'envoi" at bounding box center [434, 463] width 89 height 17
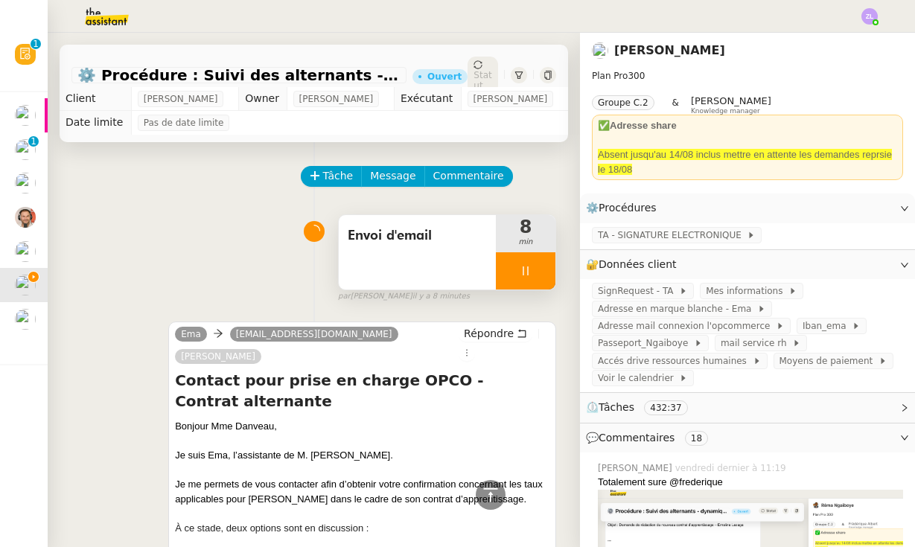
scroll to position [0, 0]
click at [505, 284] on div at bounding box center [526, 270] width 60 height 37
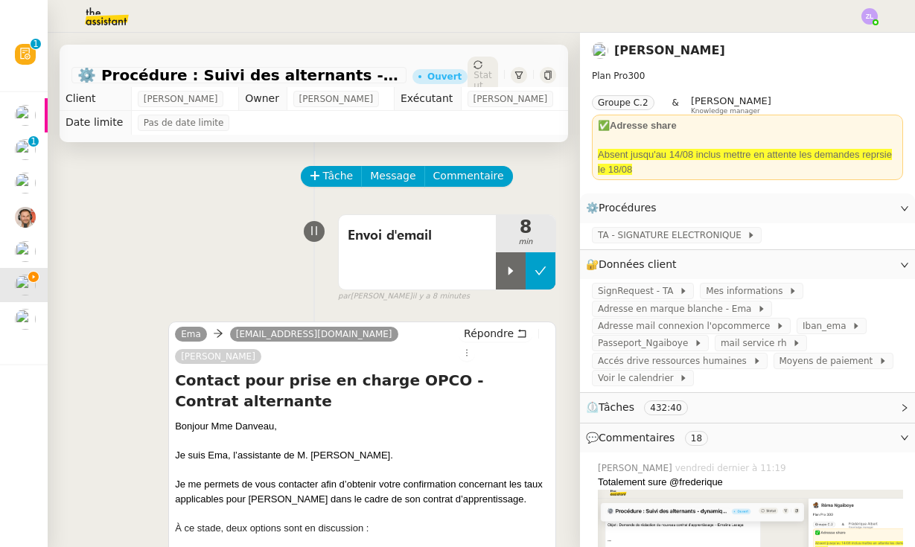
click at [546, 273] on button at bounding box center [541, 270] width 30 height 37
click at [486, 63] on div "Statut" at bounding box center [482, 75] width 31 height 37
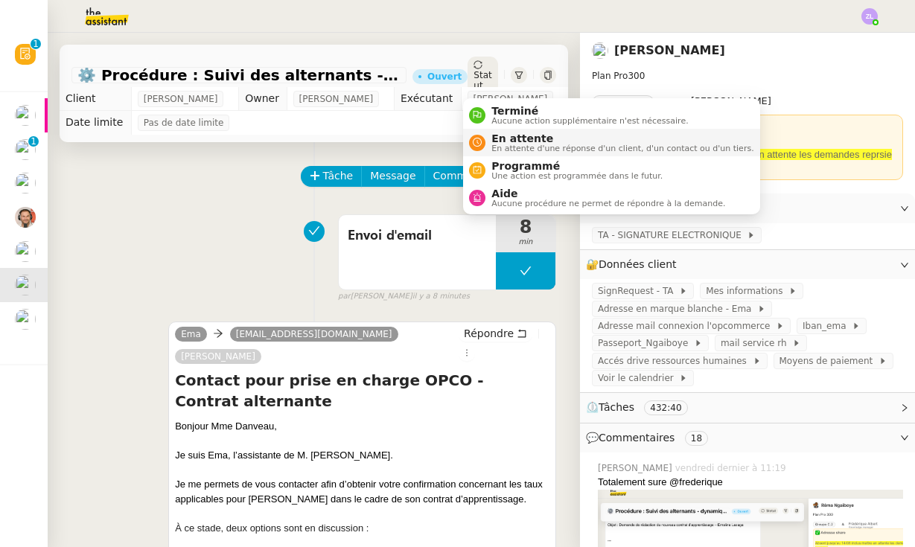
click at [485, 146] on div "En attente En attente d'une réponse d'un client, d'un contact ou d'un tiers." at bounding box center [619, 143] width 268 height 20
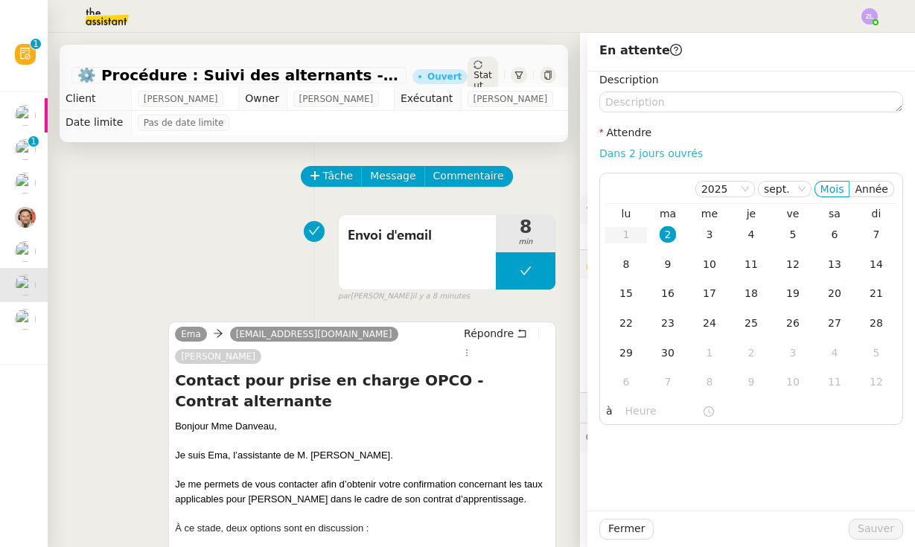
click at [674, 151] on link "Dans 2 jours ouvrés" at bounding box center [650, 153] width 103 height 12
type input "07:00"
click at [881, 521] on span "Sauver" at bounding box center [876, 528] width 36 height 17
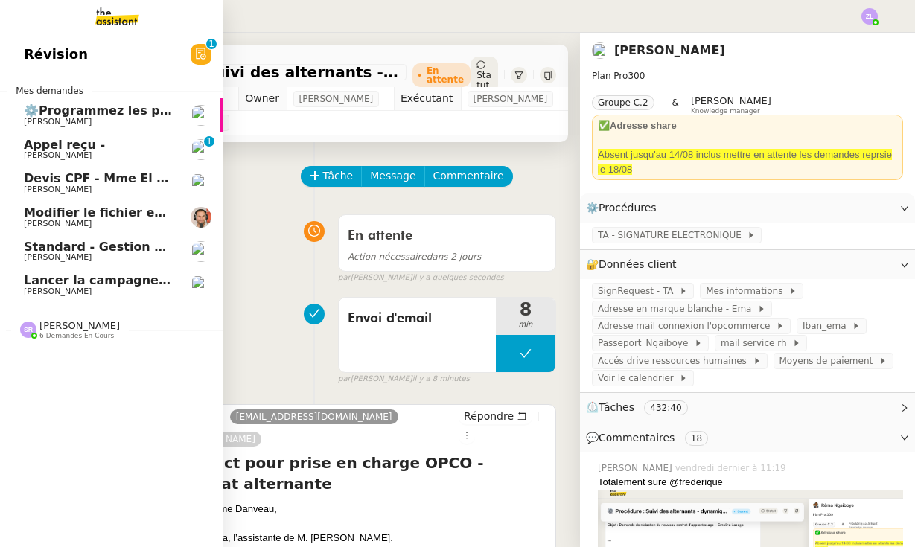
click at [68, 282] on span "Lancer la campagne de prospection" at bounding box center [144, 280] width 240 height 14
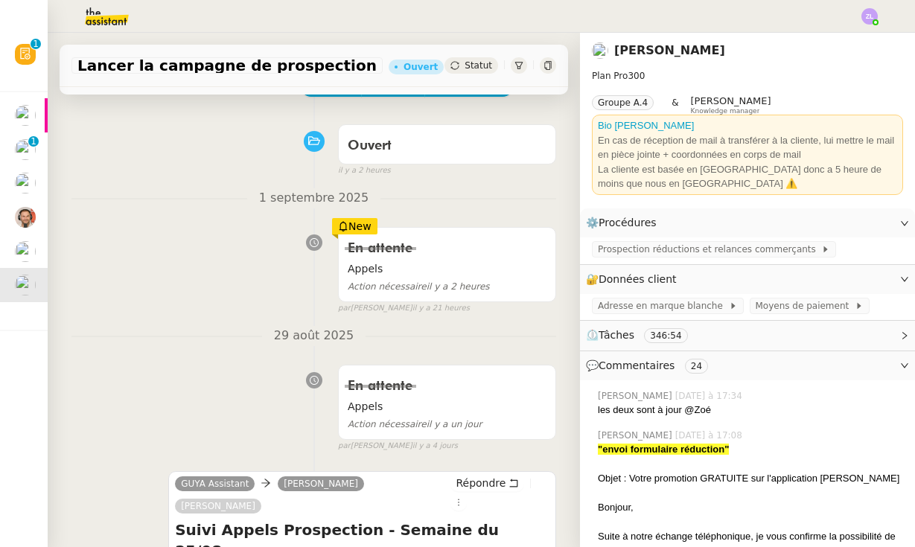
scroll to position [89, 0]
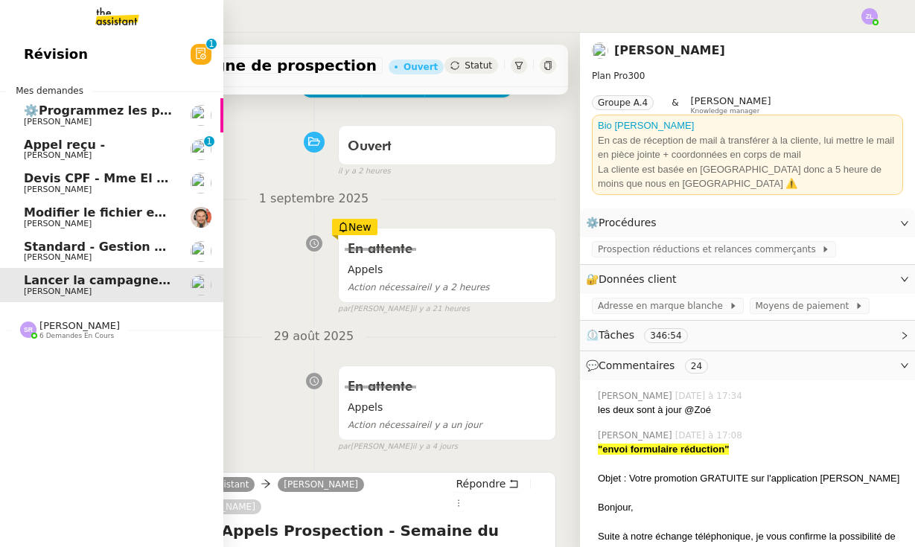
click at [66, 247] on span "Standard - Gestion des appels entrants - août 2025" at bounding box center [196, 247] width 345 height 14
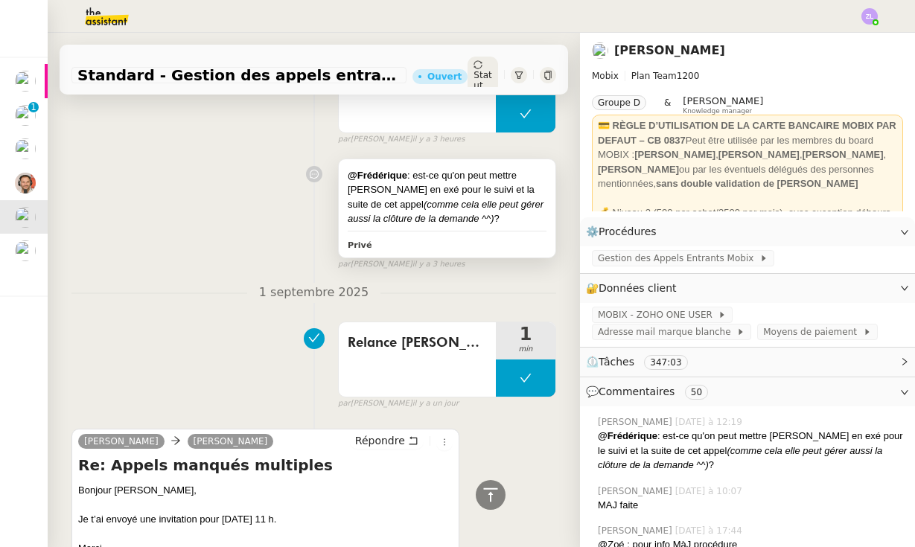
scroll to position [505, 0]
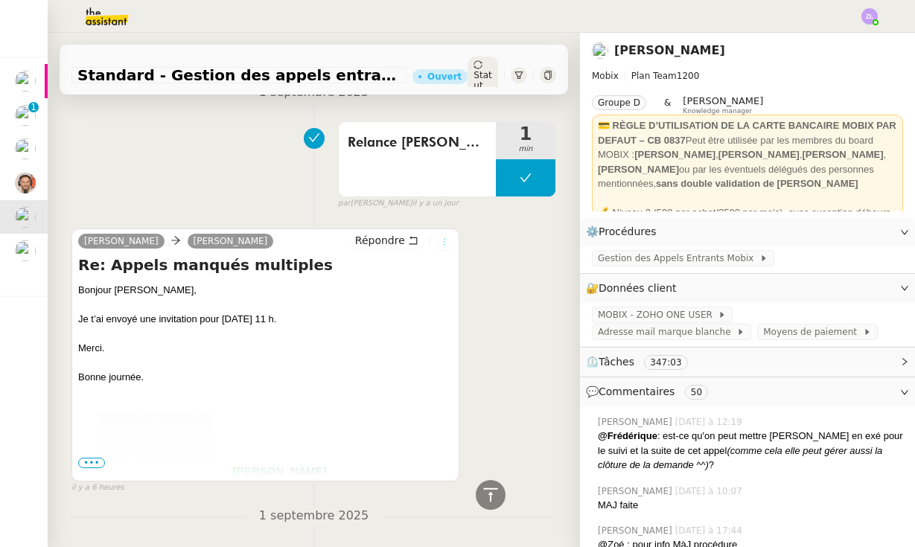
click at [441, 237] on icon at bounding box center [444, 241] width 9 height 9
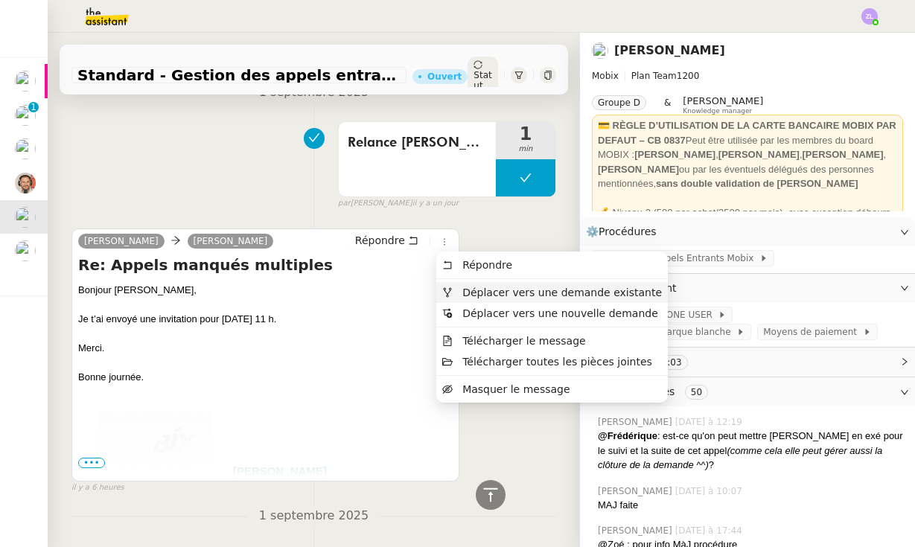
click at [529, 296] on span "Déplacer vers une demande existante" at bounding box center [561, 293] width 199 height 12
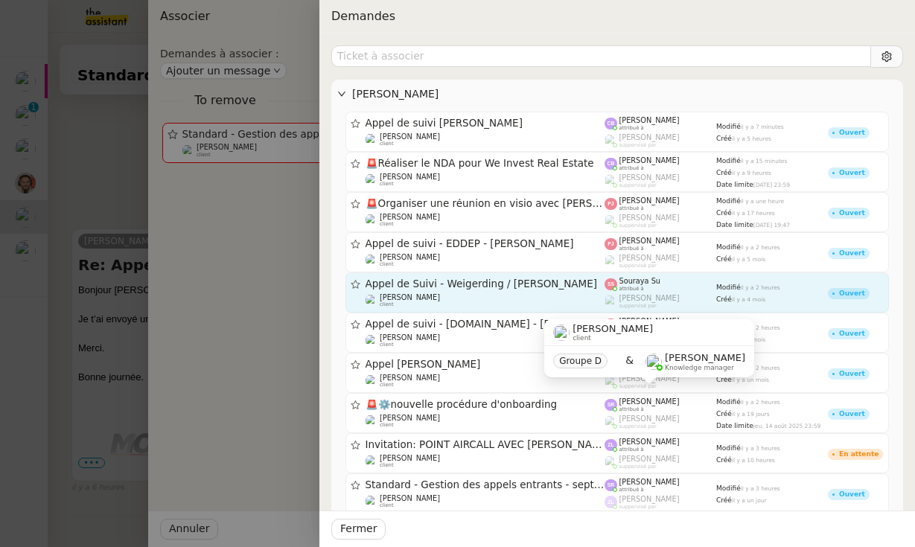
scroll to position [76, 0]
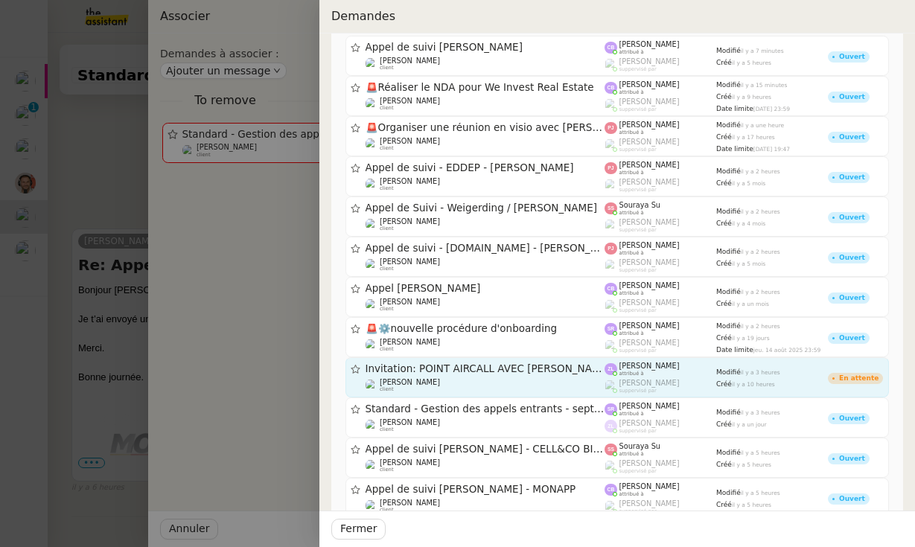
click at [474, 374] on div "Invitation: POINT AIRCALL AVEC [PERSON_NAME] [CLT] MOBIX - [DATE] 11am - 12pm (…" at bounding box center [485, 378] width 240 height 30
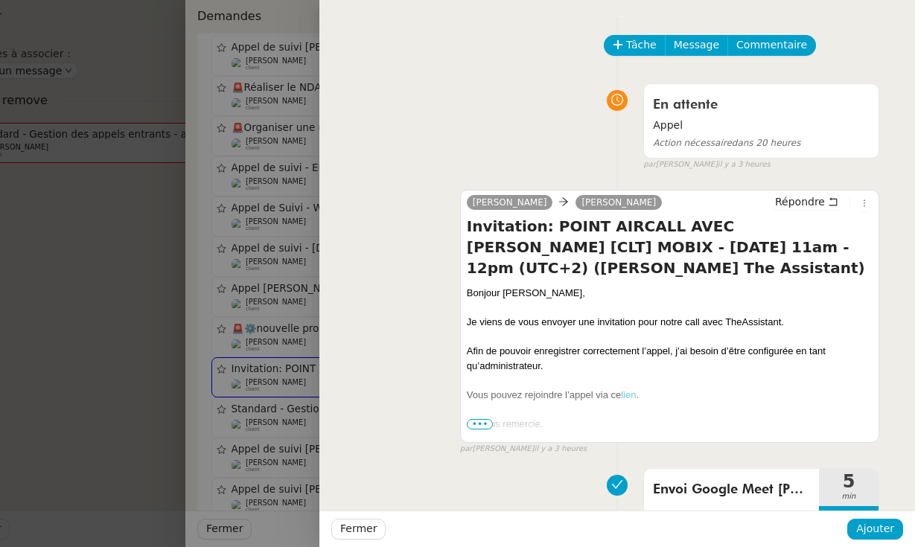
click at [872, 540] on div "Fermer Ajouter" at bounding box center [617, 529] width 596 height 36
click at [875, 523] on span "Ajouter" at bounding box center [875, 528] width 38 height 17
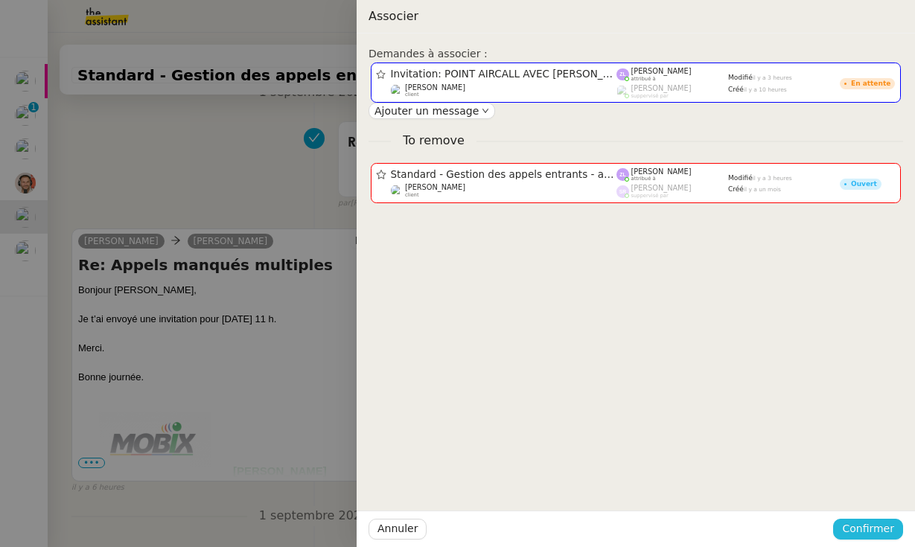
click at [846, 525] on span "Confirmer" at bounding box center [868, 528] width 52 height 17
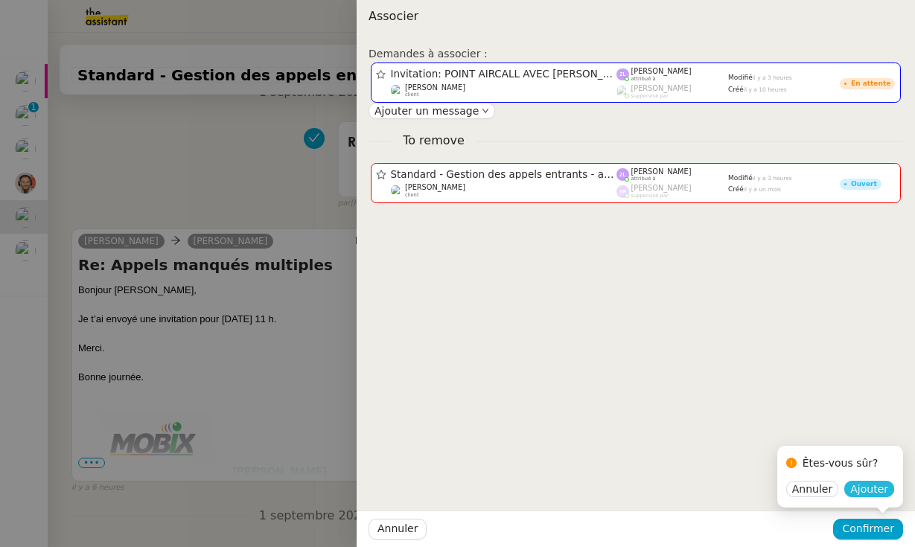
click at [870, 495] on span "Ajouter" at bounding box center [869, 489] width 38 height 15
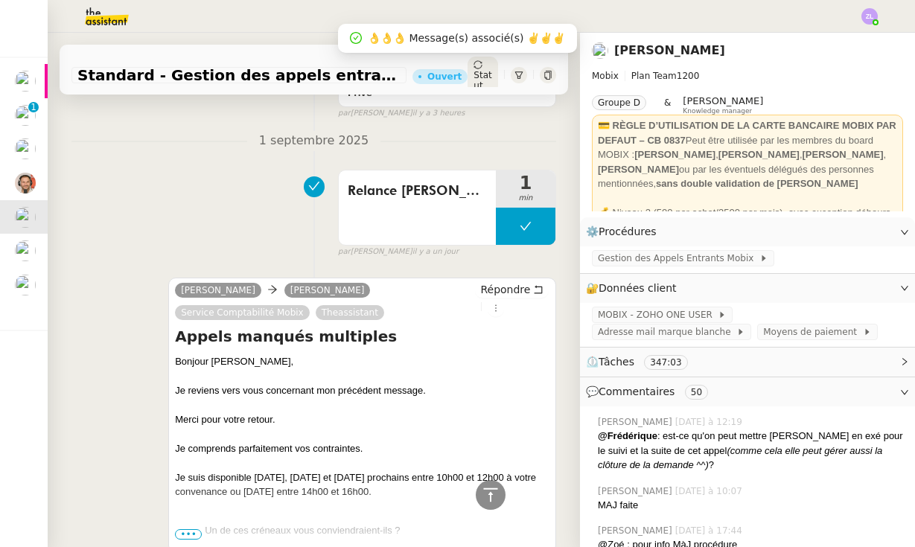
click at [480, 67] on div "Statut" at bounding box center [482, 75] width 31 height 37
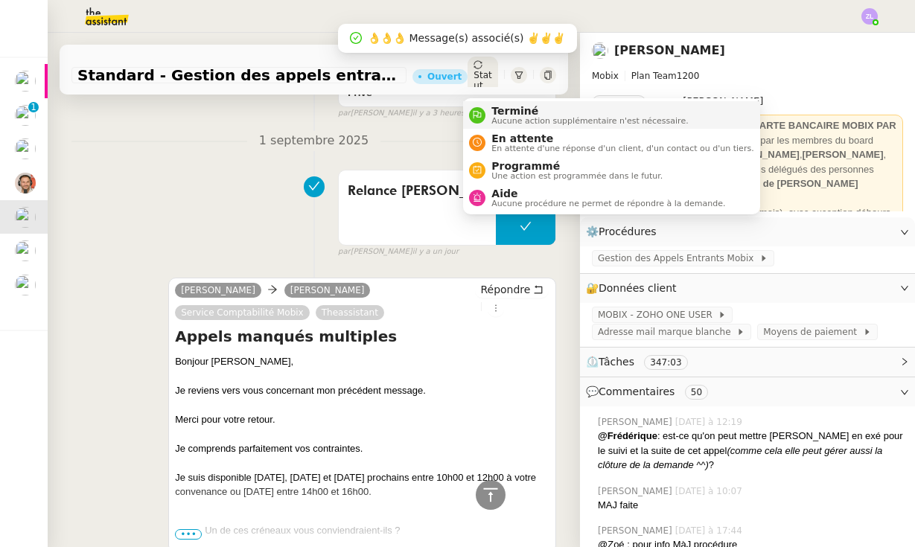
click at [504, 109] on span "Terminé" at bounding box center [589, 111] width 197 height 12
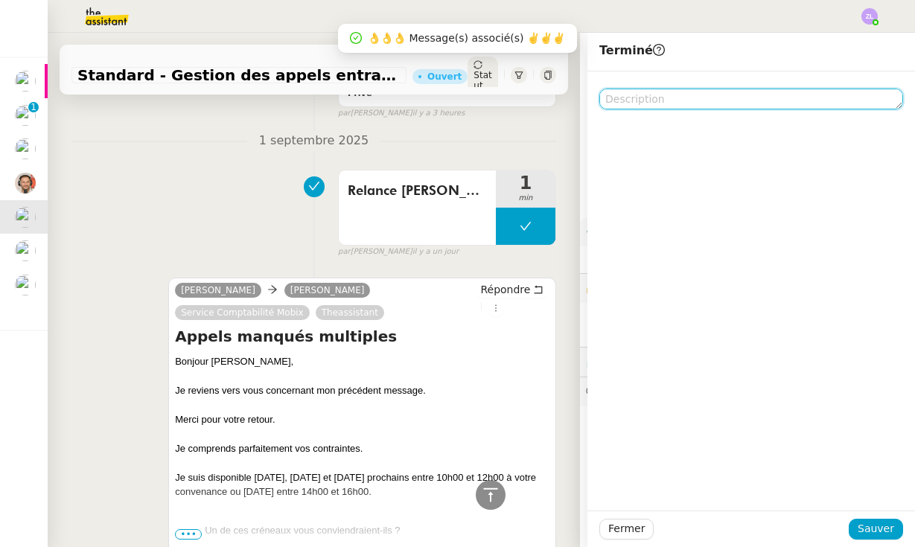
click at [660, 104] on textarea at bounding box center [751, 99] width 304 height 21
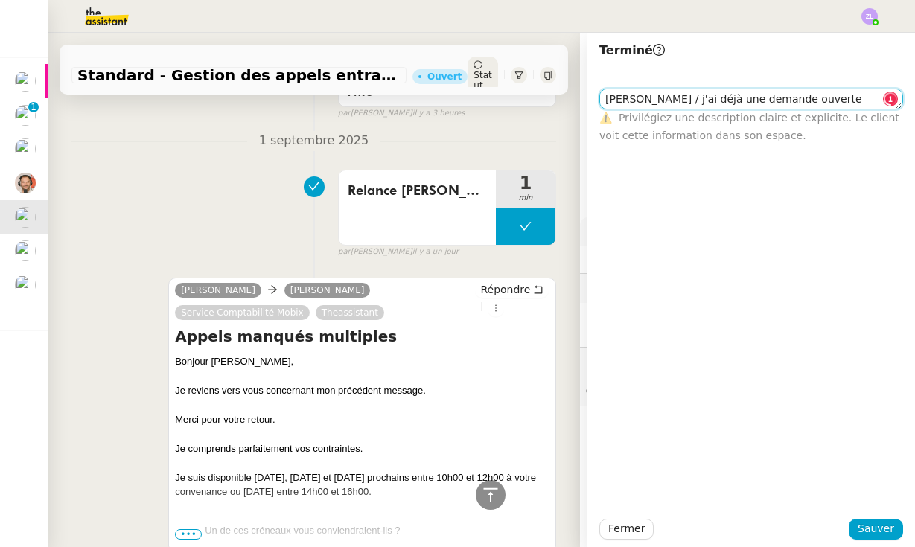
drag, startPoint x: 640, startPoint y: 100, endPoint x: 611, endPoint y: 100, distance: 29.0
click at [611, 100] on textarea "[PERSON_NAME] / j'ai déjà une demande ouverte" at bounding box center [751, 99] width 304 height 21
drag, startPoint x: 640, startPoint y: 100, endPoint x: 459, endPoint y: 148, distance: 187.2
click at [615, 100] on textarea "Ct / j'ai déjà une demande ouverte" at bounding box center [751, 99] width 304 height 21
type textarea "Cloture / j'ai déjà une demande ouverte"
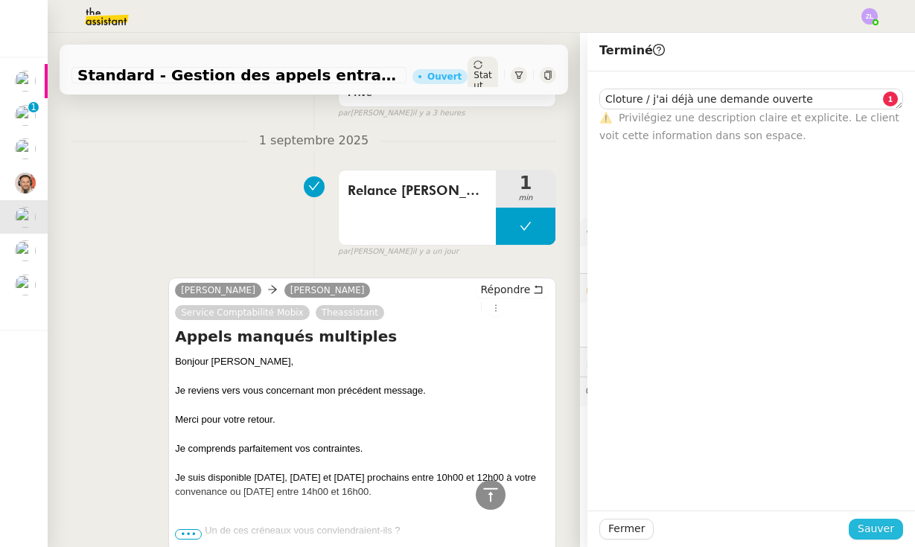
click at [872, 531] on span "Sauver" at bounding box center [876, 528] width 36 height 17
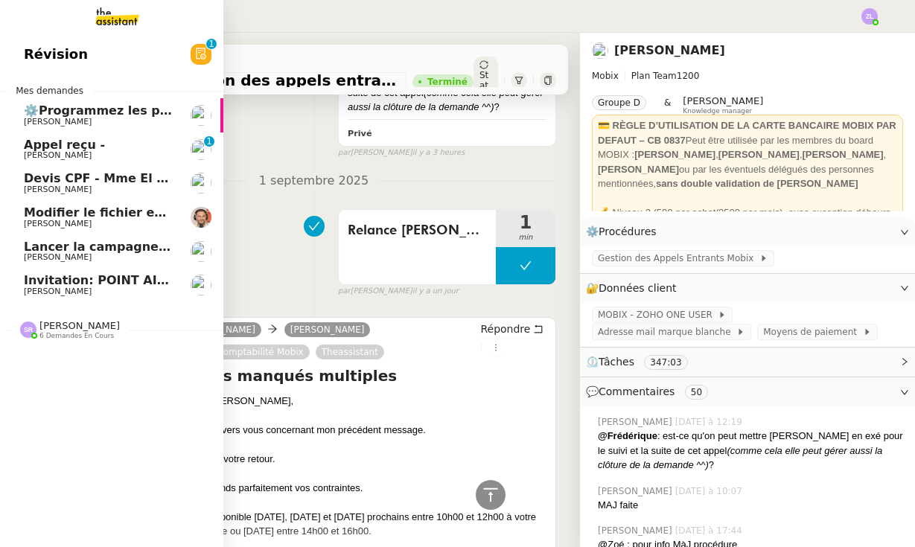
click at [82, 278] on span "Invitation: POINT AIRCALL AVEC [PERSON_NAME] [CLT] MOBIX - [DATE] 11am - 12pm (…" at bounding box center [447, 280] width 846 height 14
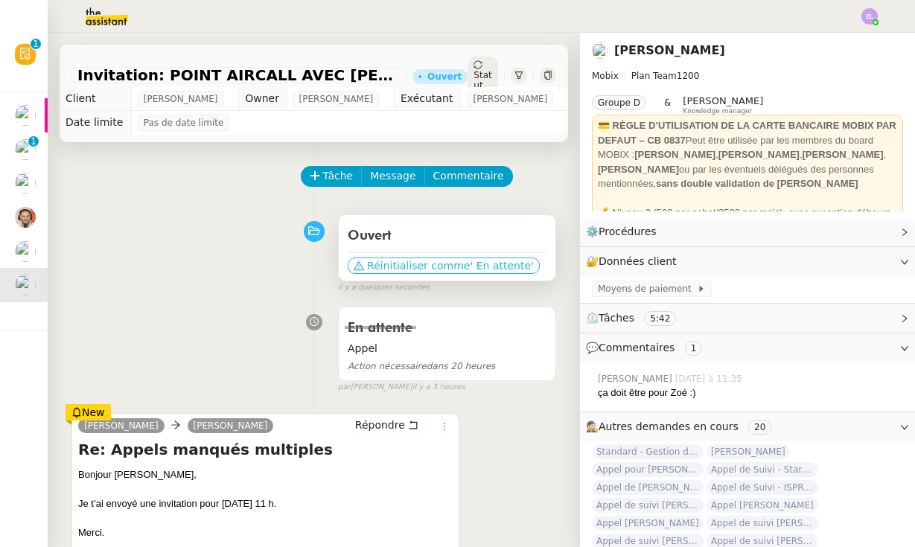
click at [421, 262] on span "Réinitialiser comme" at bounding box center [418, 265] width 103 height 15
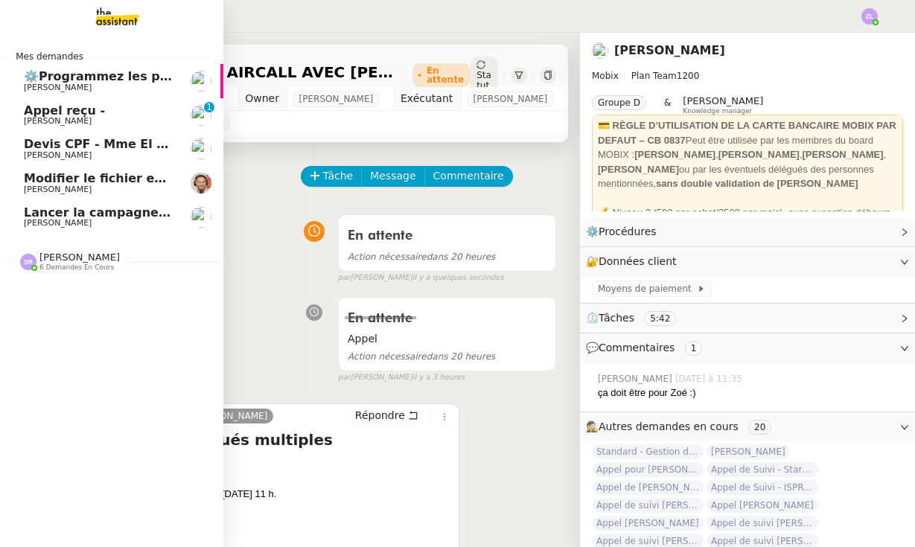
click at [64, 253] on span "[PERSON_NAME]" at bounding box center [79, 257] width 80 height 11
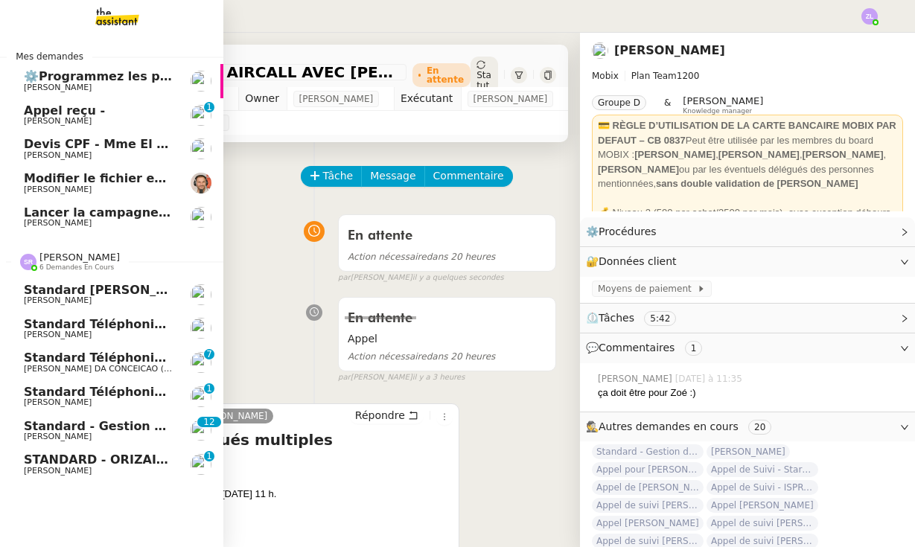
click at [135, 398] on span "[PERSON_NAME]" at bounding box center [99, 402] width 150 height 9
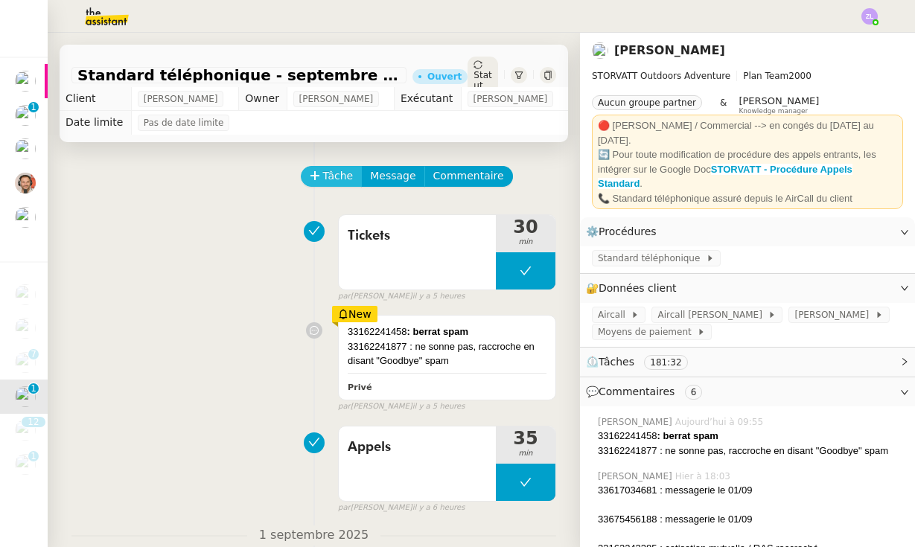
click at [335, 185] on span "Tâche" at bounding box center [338, 175] width 31 height 17
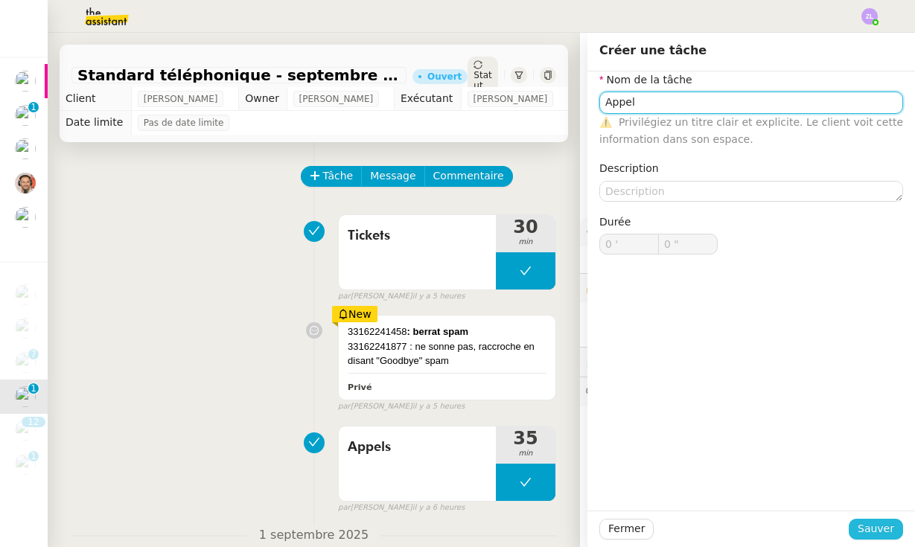
type input "Appel"
click at [879, 532] on span "Sauver" at bounding box center [876, 528] width 36 height 17
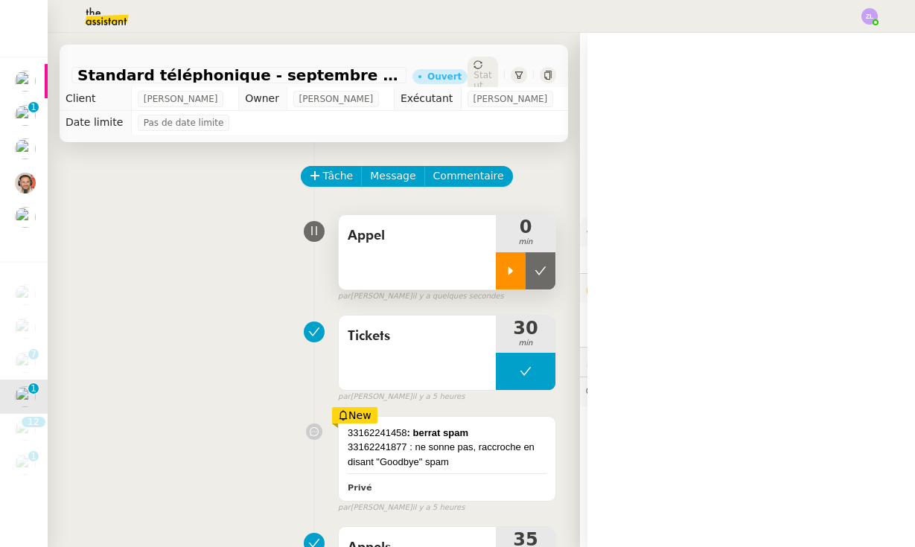
click at [514, 278] on div at bounding box center [511, 270] width 30 height 37
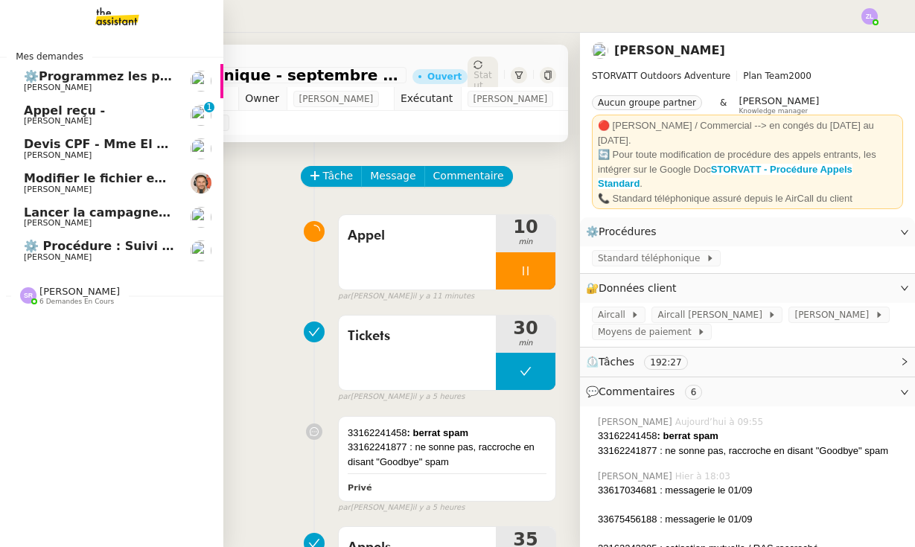
click at [73, 305] on div "[PERSON_NAME] 6 demandes en cours" at bounding box center [111, 289] width 223 height 43
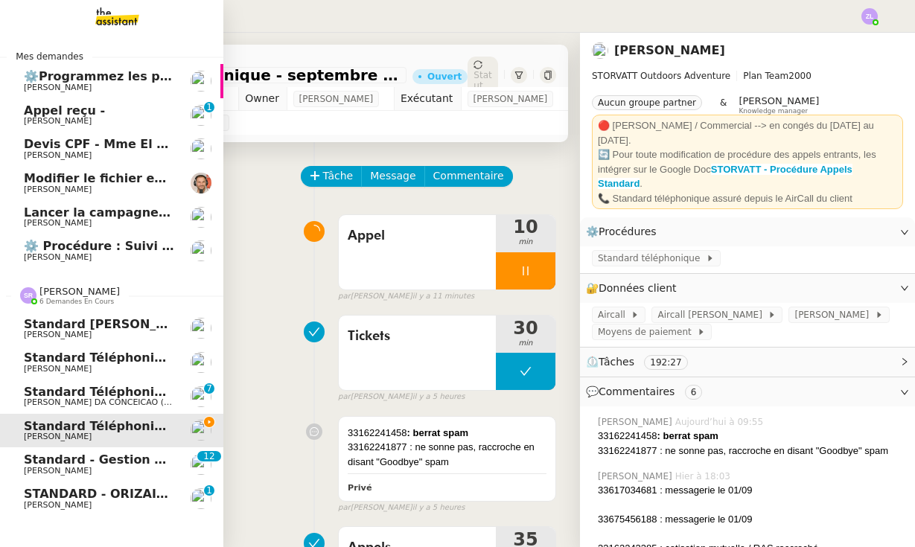
click at [129, 447] on link "Standard - Gestion des appels entrants - [DATE] [PERSON_NAME] 0 1 2 3 4 5 6 7 8…" at bounding box center [111, 464] width 223 height 34
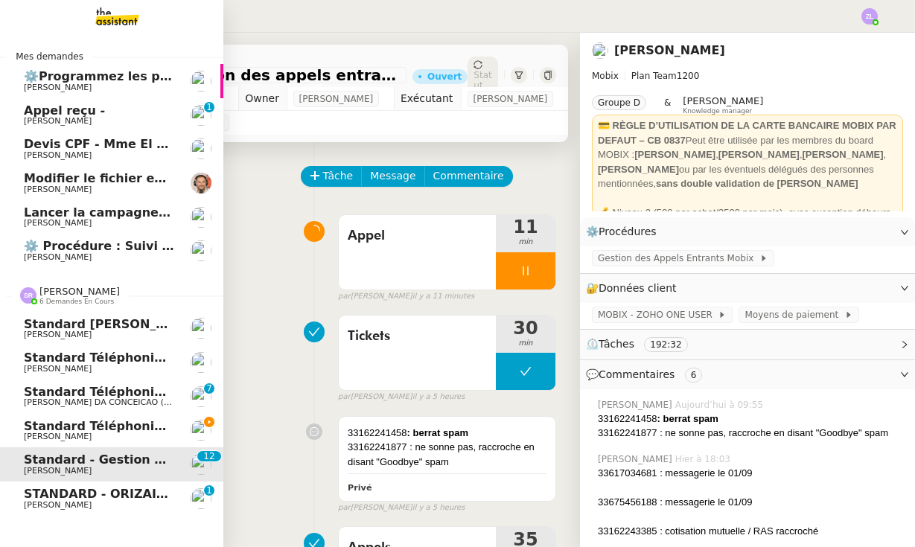
click at [130, 424] on span "Standard téléphonique - septembre 2025" at bounding box center [164, 426] width 280 height 14
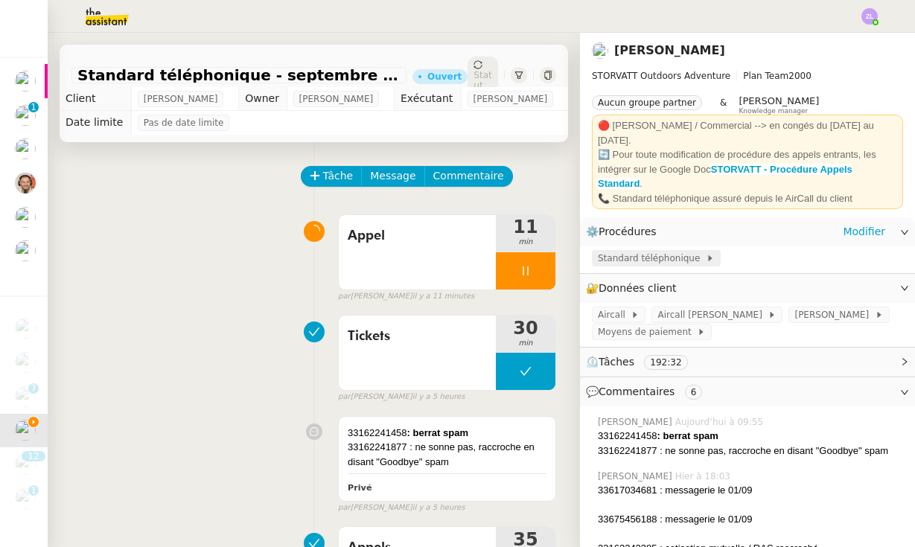
click at [693, 251] on span "Standard téléphonique" at bounding box center [652, 258] width 108 height 15
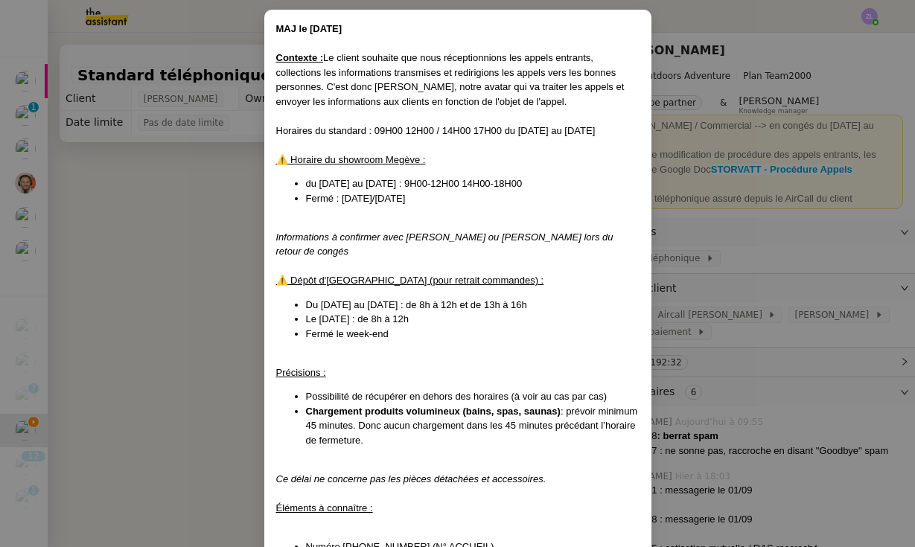
scroll to position [65, 0]
click at [197, 333] on nz-modal-container "MAJ le [DATE] Contexte : Le client souhaite que nous réceptionnions les appels …" at bounding box center [457, 273] width 915 height 547
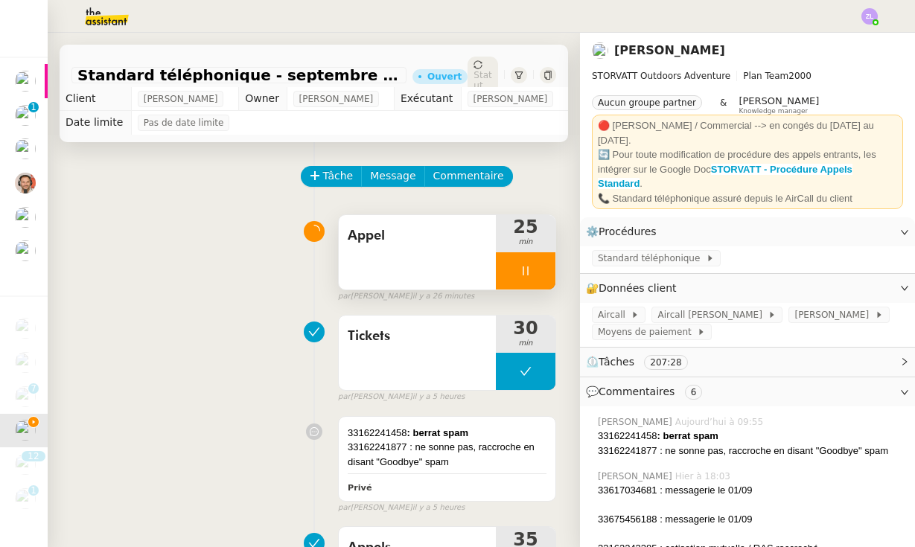
click at [516, 289] on div at bounding box center [526, 270] width 60 height 37
click at [508, 275] on icon at bounding box center [510, 270] width 5 height 8
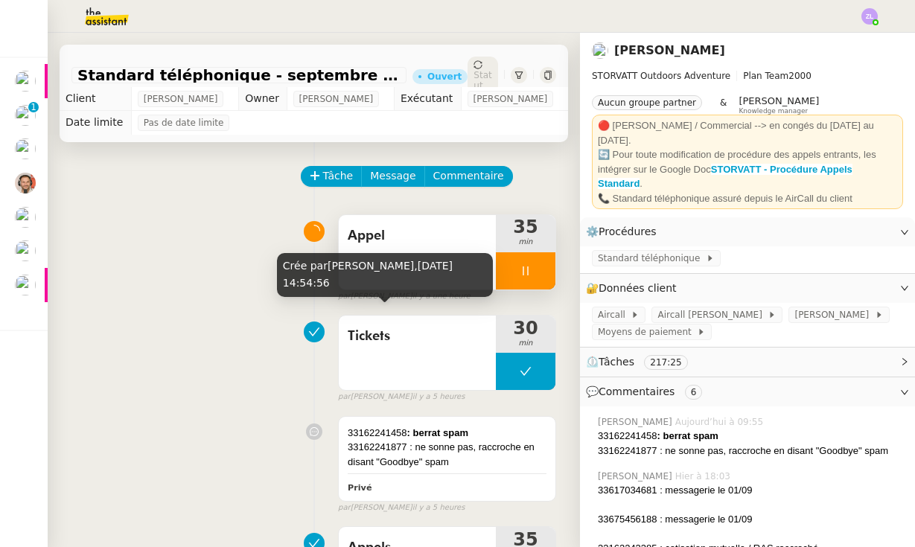
click at [523, 281] on div at bounding box center [526, 270] width 60 height 37
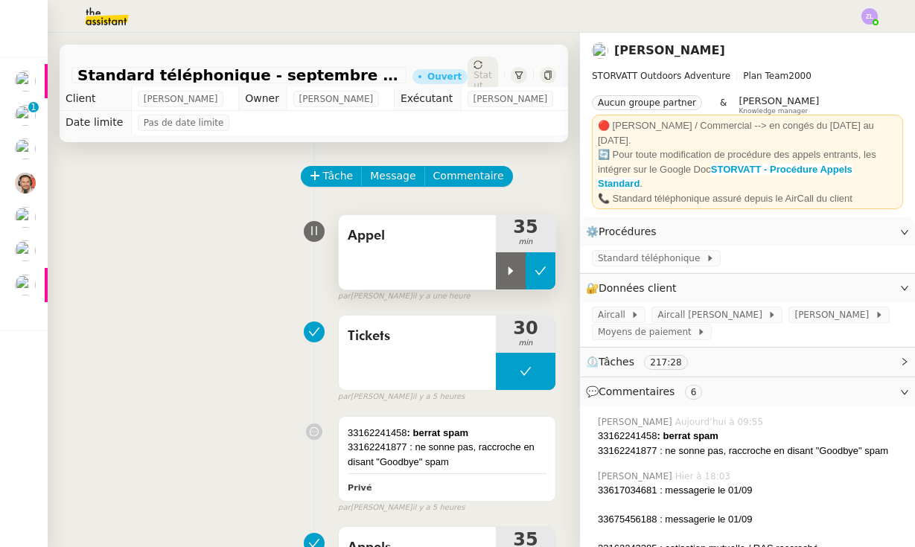
click at [546, 289] on button at bounding box center [541, 270] width 30 height 37
